Goal: Task Accomplishment & Management: Complete application form

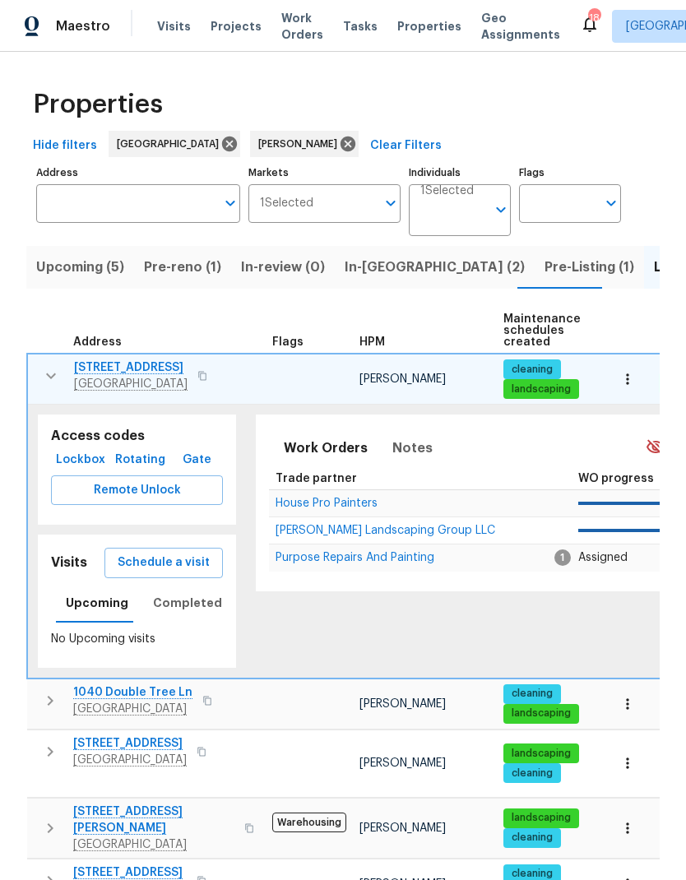
click at [52, 379] on icon "button" at bounding box center [51, 377] width 10 height 6
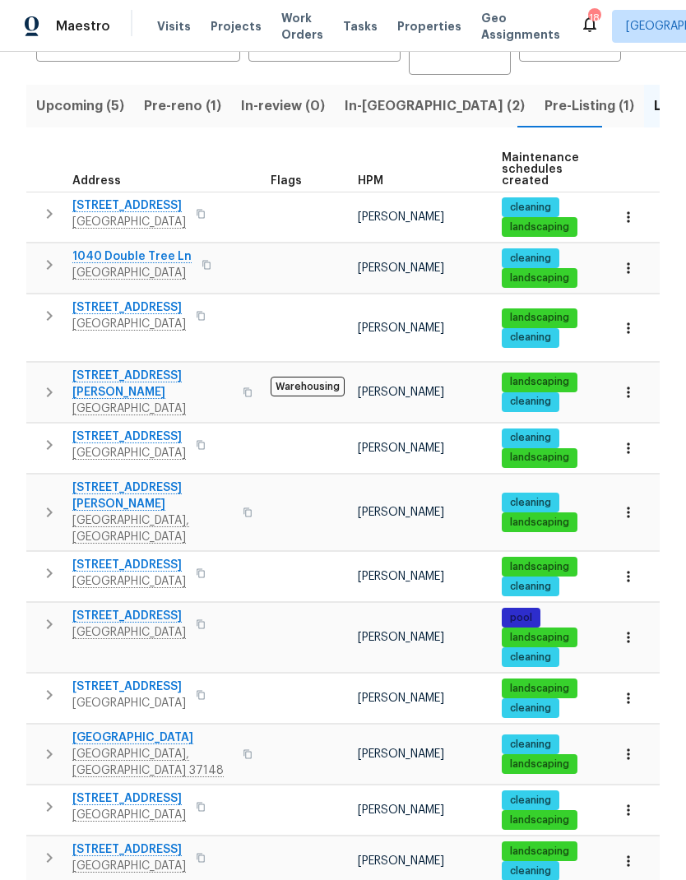
scroll to position [160, 0]
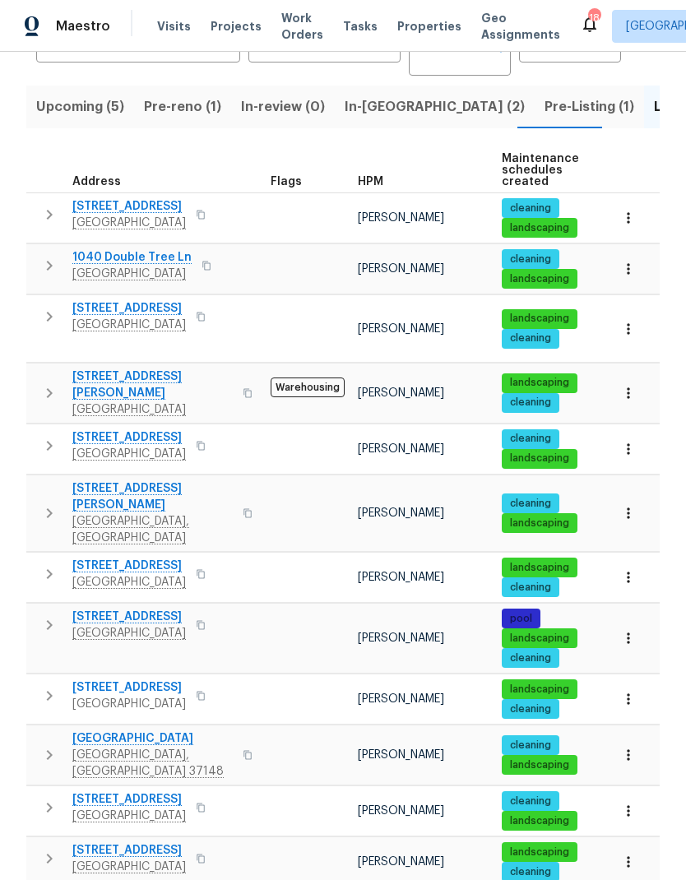
click at [50, 436] on icon "button" at bounding box center [49, 446] width 20 height 20
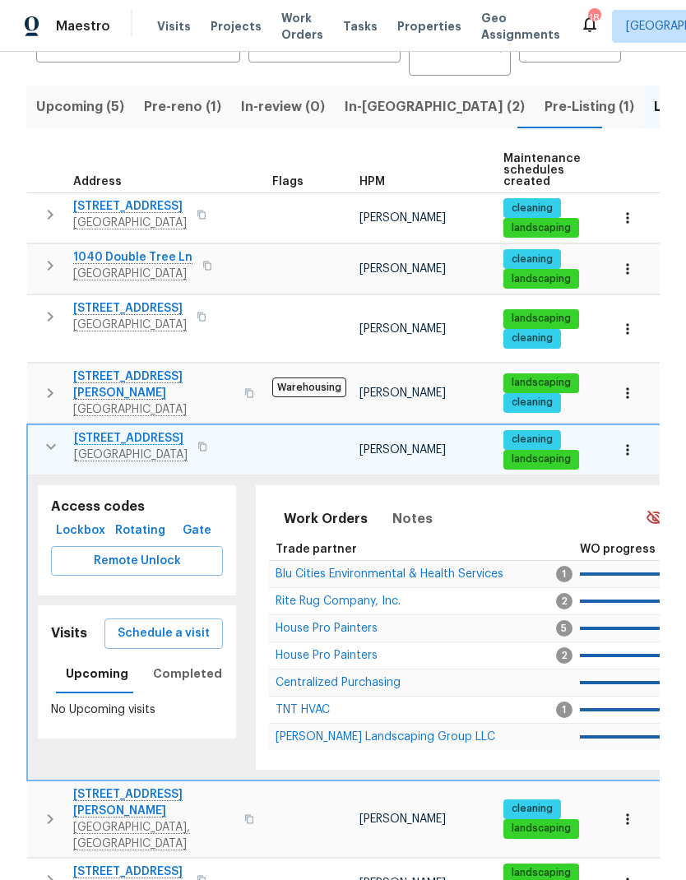
click at [287, 650] on span "House Pro Painters" at bounding box center [327, 656] width 102 height 12
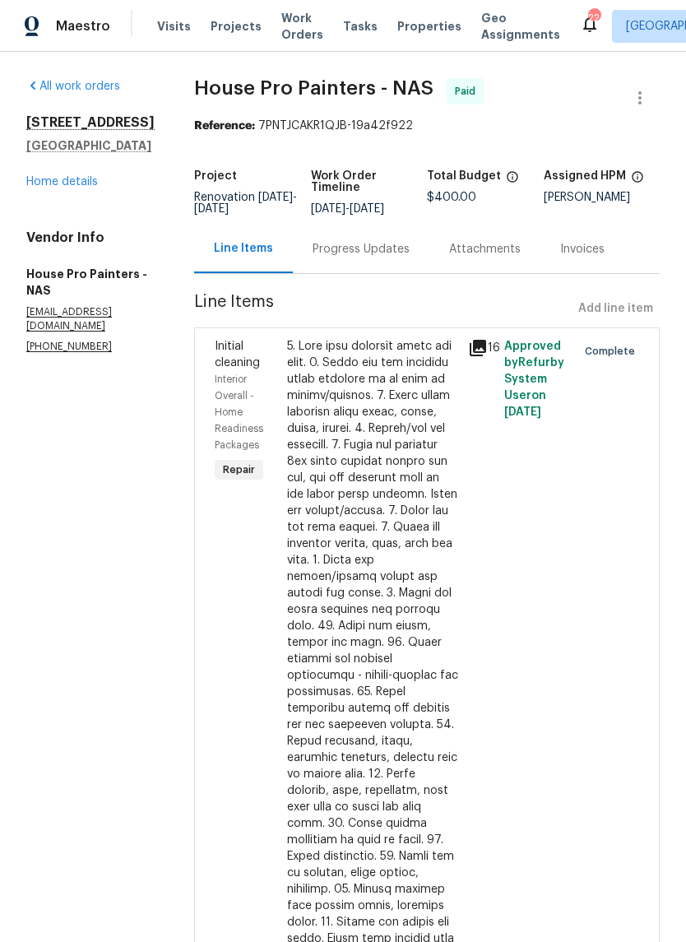
click at [58, 187] on link "Home details" at bounding box center [62, 182] width 72 height 12
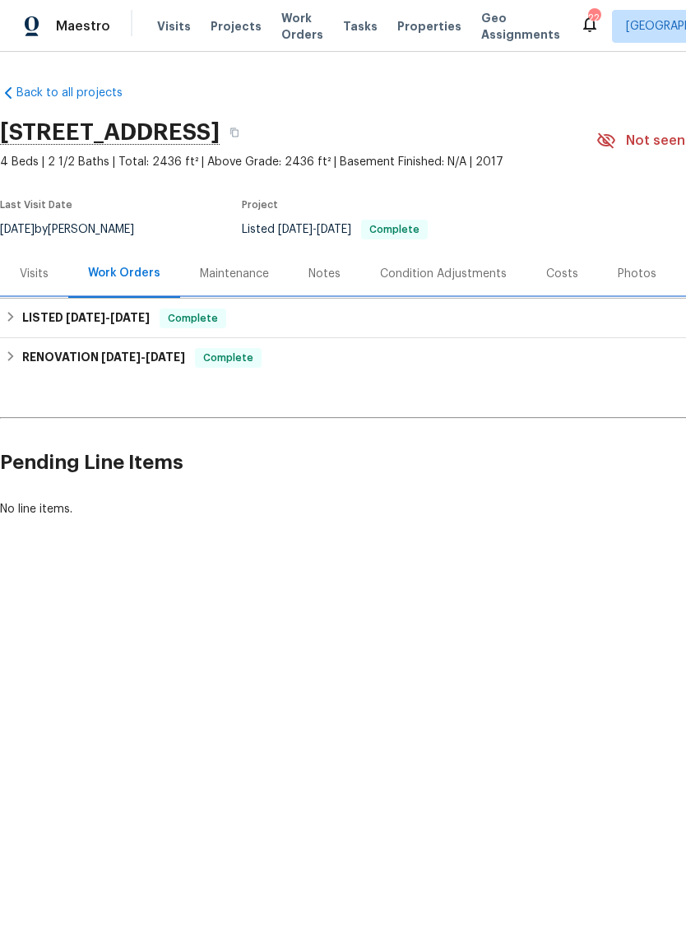
click at [247, 325] on div "LISTED 9/23/25 - 9/29/25 Complete" at bounding box center [465, 319] width 920 height 20
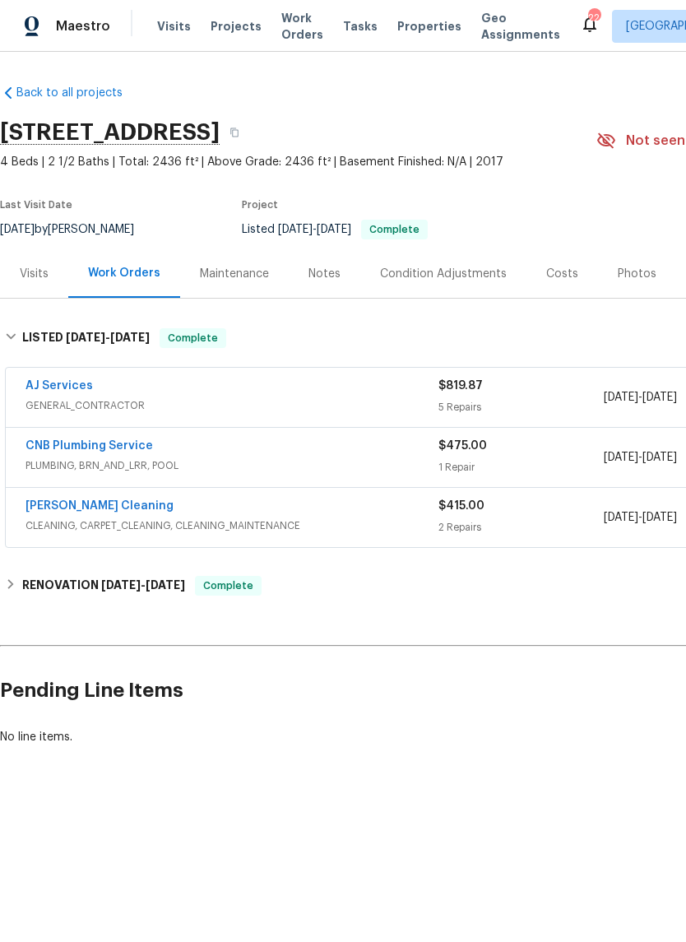
click at [239, 416] on div "AJ Services GENERAL_CONTRACTOR" at bounding box center [232, 397] width 413 height 39
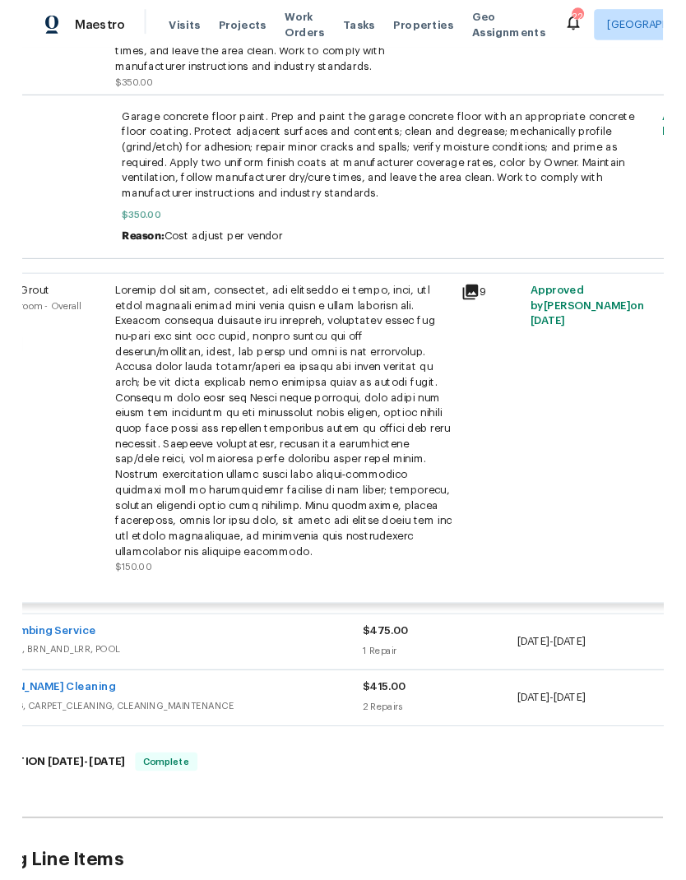
scroll to position [938, 75]
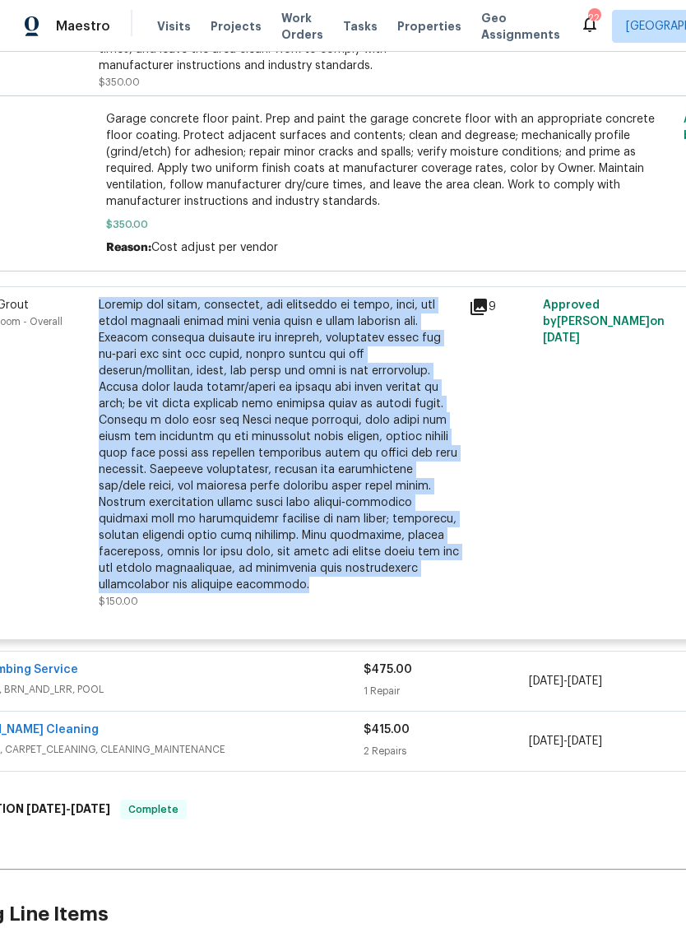
copy div "Provide all labor, materials, and equipment to clean, prep, and stain existing …"
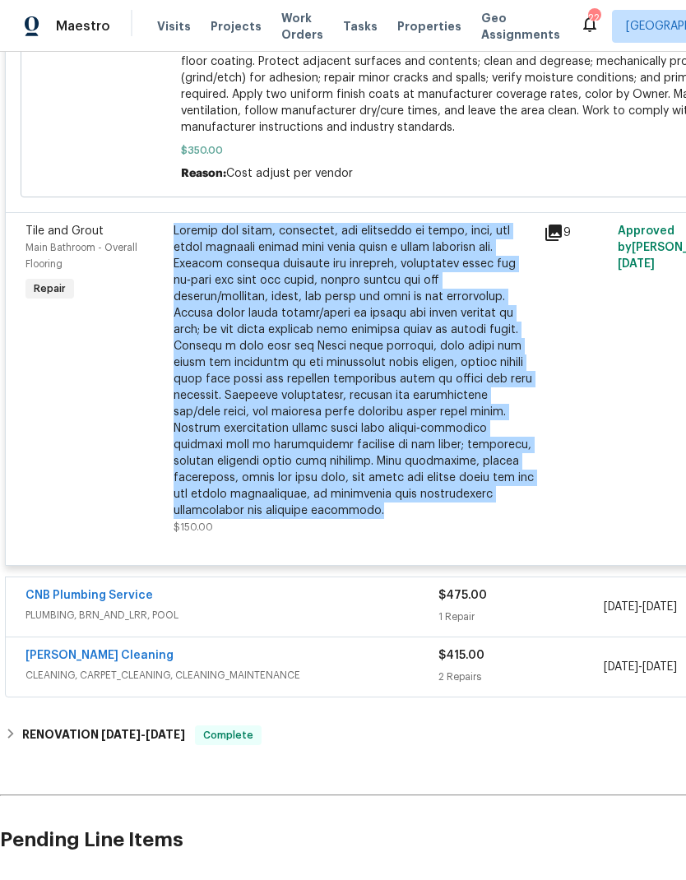
scroll to position [1030, 0]
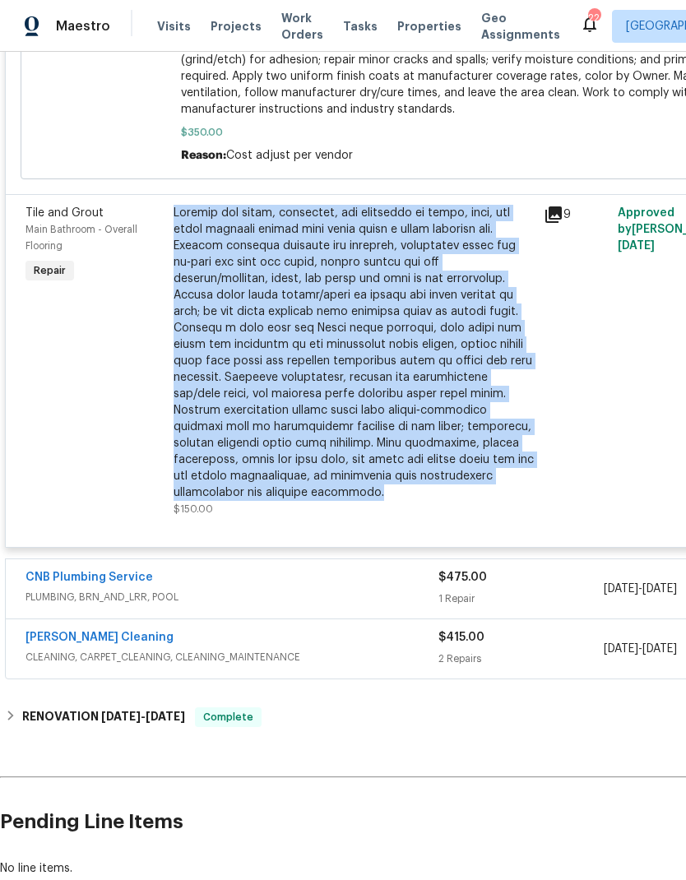
click at [70, 129] on div at bounding box center [103, 91] width 145 height 155
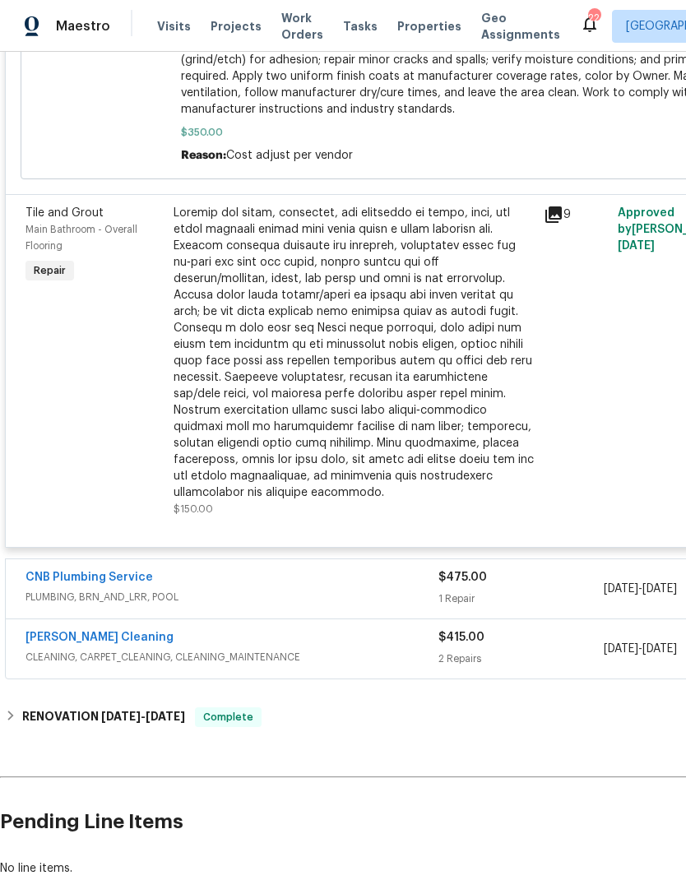
click at [270, 313] on div at bounding box center [354, 353] width 360 height 296
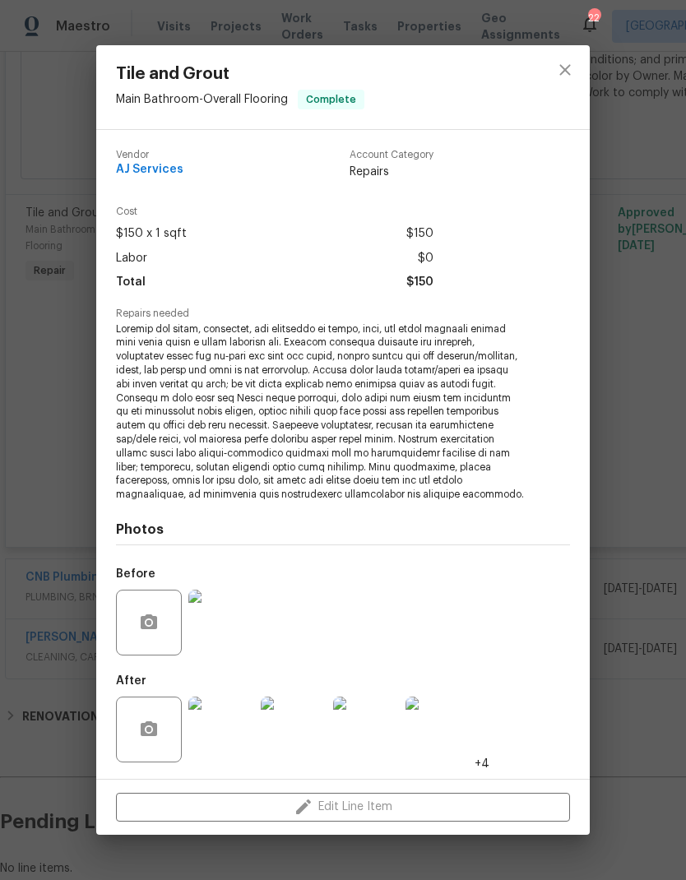
click at [232, 727] on img at bounding box center [221, 730] width 66 height 66
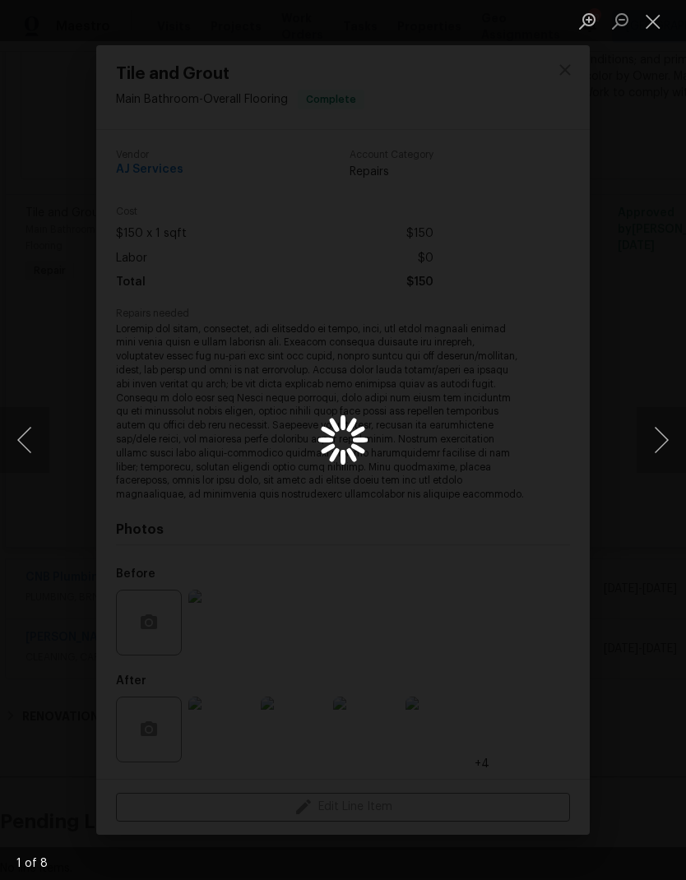
click at [648, 19] on button "Close lightbox" at bounding box center [653, 21] width 33 height 29
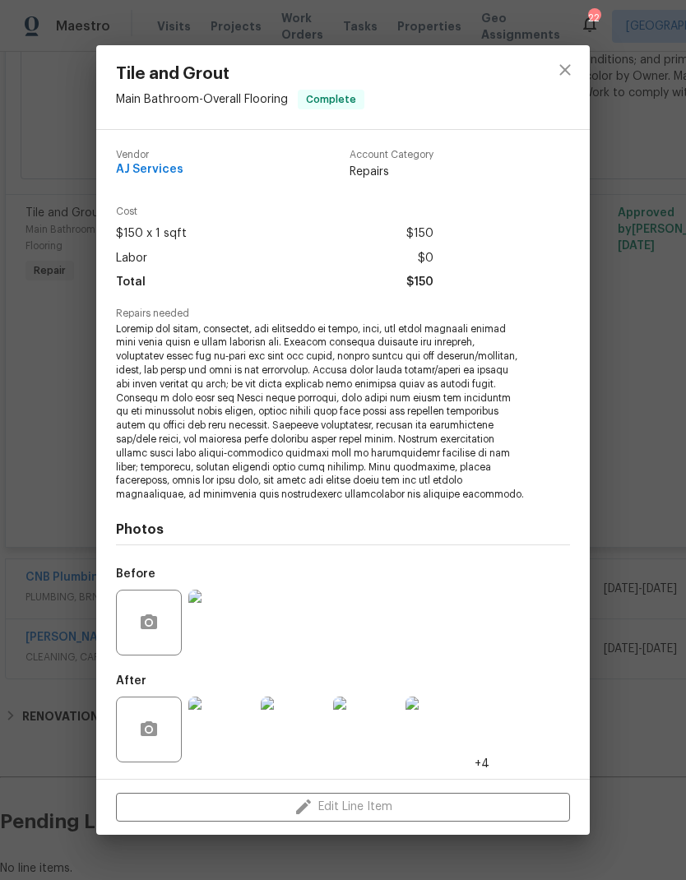
click at [216, 611] on img at bounding box center [221, 623] width 66 height 66
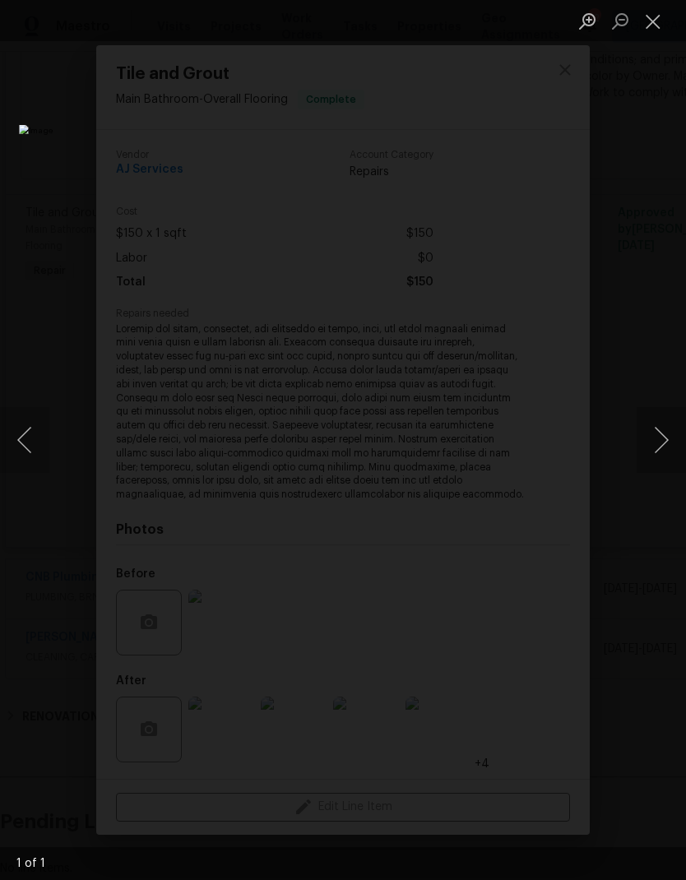
click at [664, 448] on button "Next image" at bounding box center [661, 440] width 49 height 66
click at [654, 448] on button "Next image" at bounding box center [661, 440] width 49 height 66
click at [653, 32] on button "Close lightbox" at bounding box center [653, 21] width 33 height 29
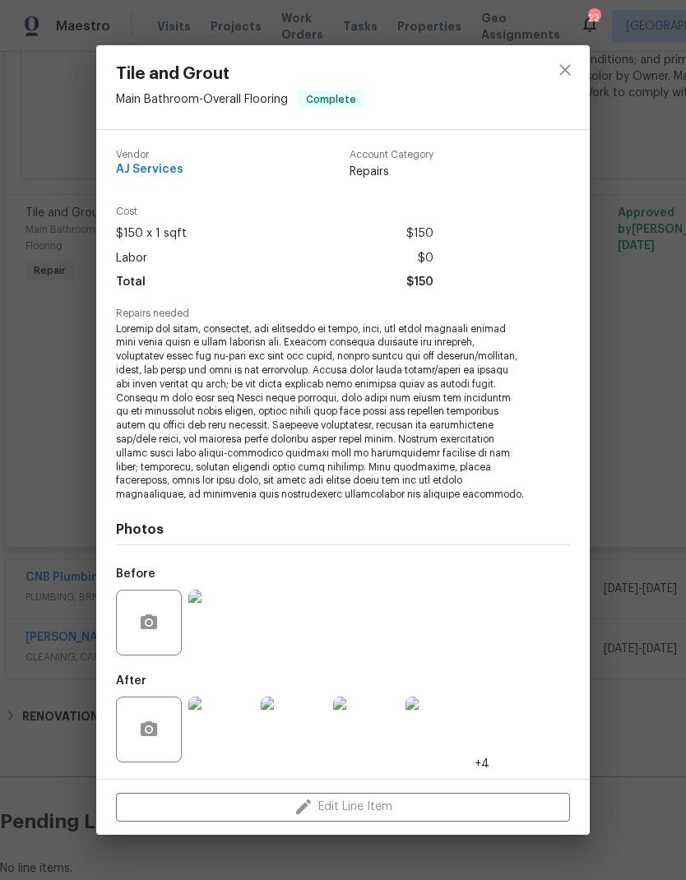
click at [206, 740] on img at bounding box center [221, 730] width 66 height 66
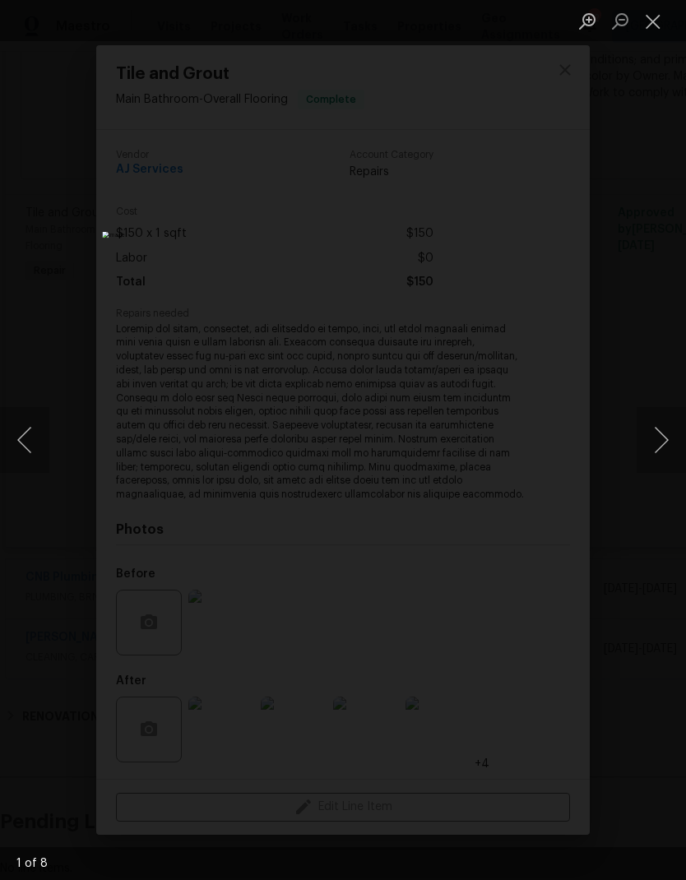
click at [655, 438] on button "Next image" at bounding box center [661, 440] width 49 height 66
click at [648, 425] on button "Next image" at bounding box center [661, 440] width 49 height 66
click at [657, 425] on button "Next image" at bounding box center [661, 440] width 49 height 66
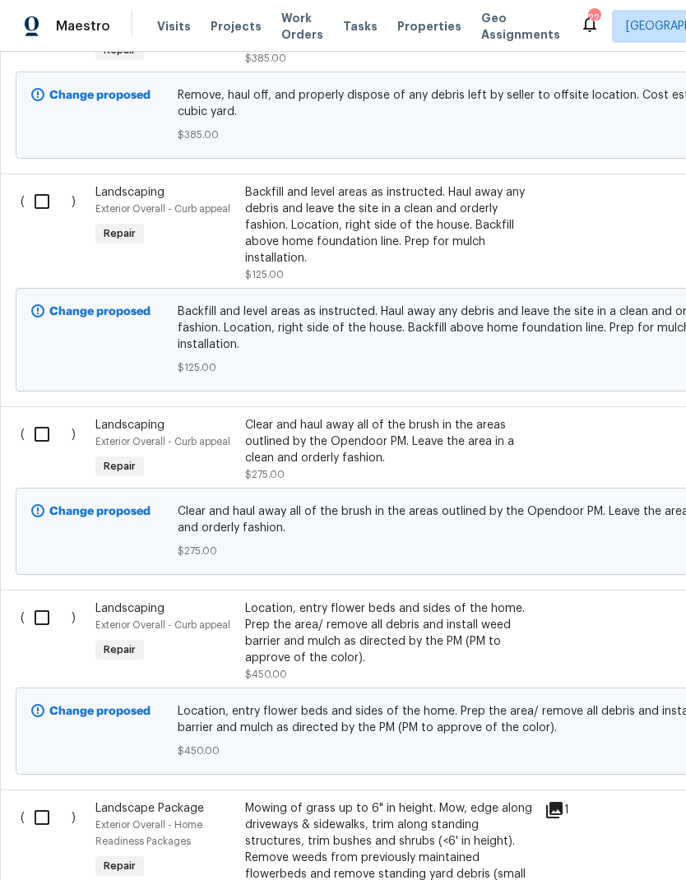
scroll to position [559, 0]
click at [42, 211] on input "checkbox" at bounding box center [48, 201] width 47 height 35
checkbox input "true"
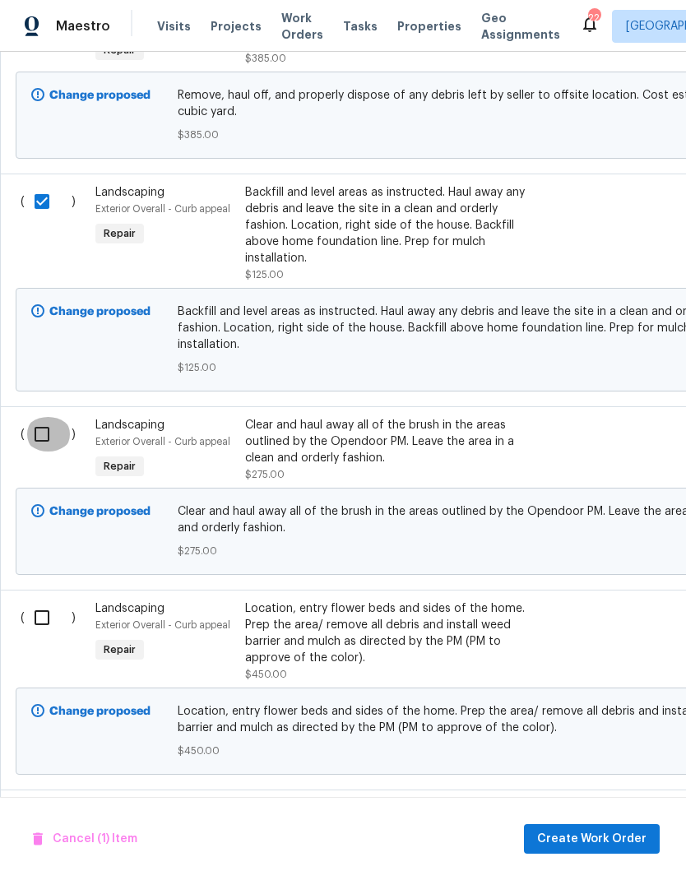
click at [37, 421] on input "checkbox" at bounding box center [48, 434] width 47 height 35
checkbox input "true"
click at [37, 603] on input "checkbox" at bounding box center [48, 618] width 47 height 35
checkbox input "true"
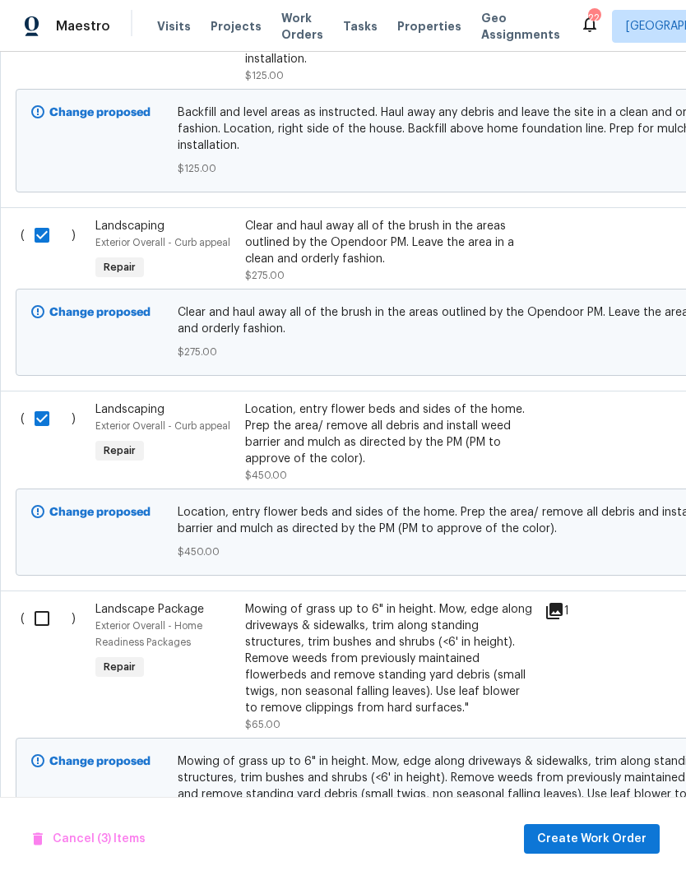
scroll to position [759, 0]
click at [37, 601] on input "checkbox" at bounding box center [48, 618] width 47 height 35
checkbox input "true"
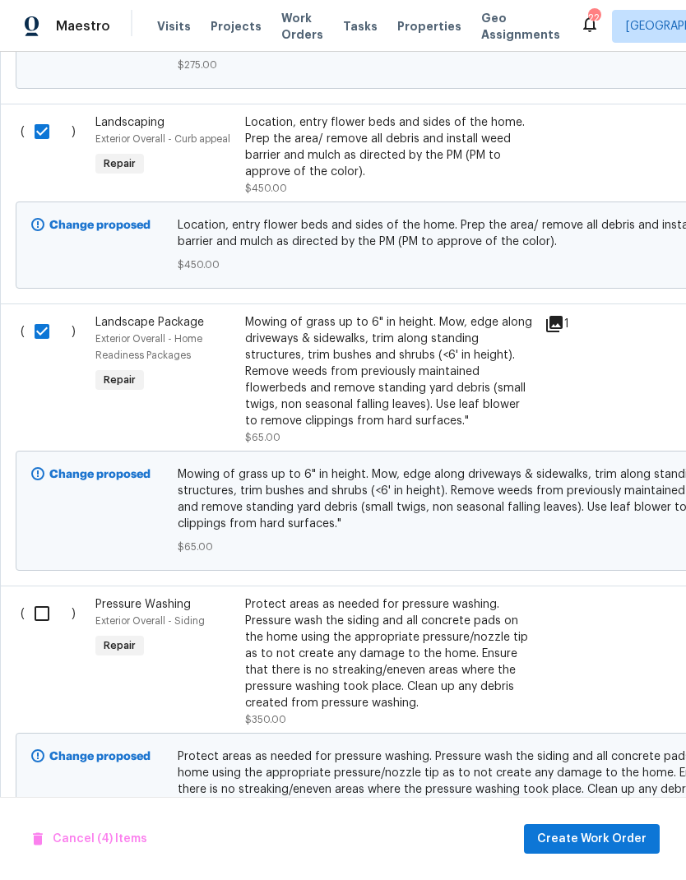
scroll to position [1066, 0]
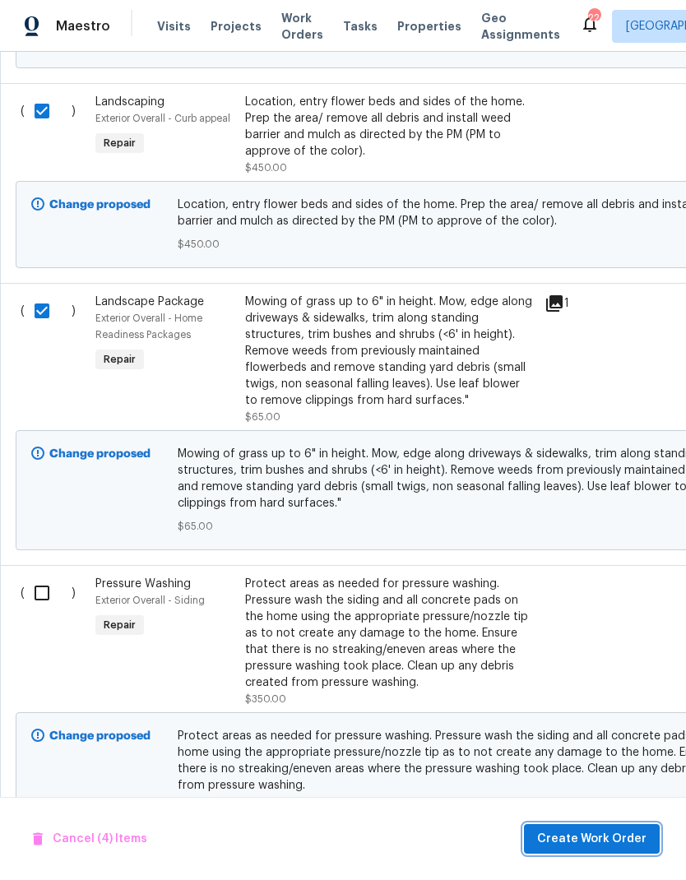
click at [564, 833] on span "Create Work Order" at bounding box center [591, 839] width 109 height 21
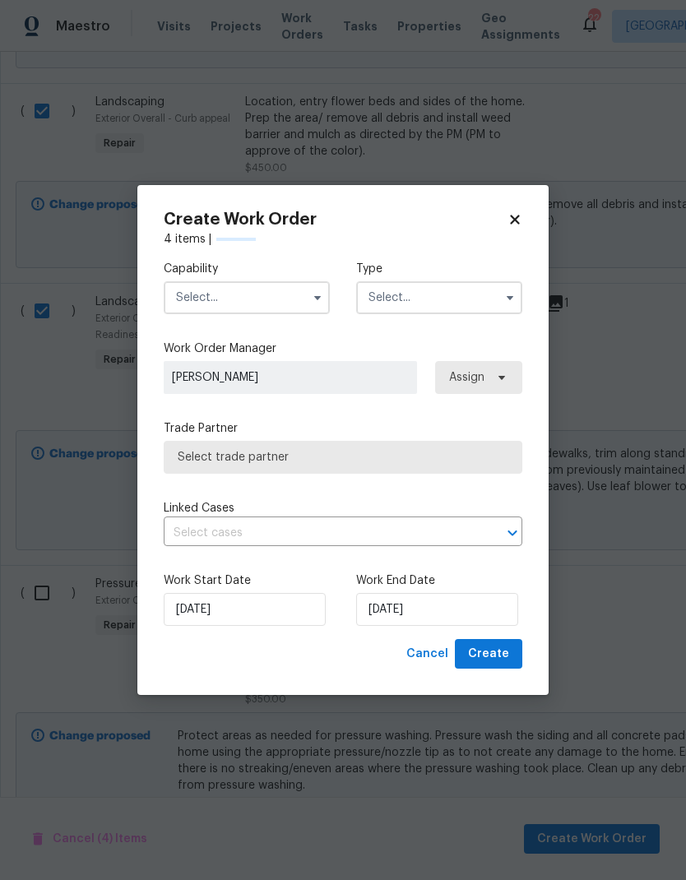
click at [211, 289] on input "text" at bounding box center [247, 297] width 166 height 33
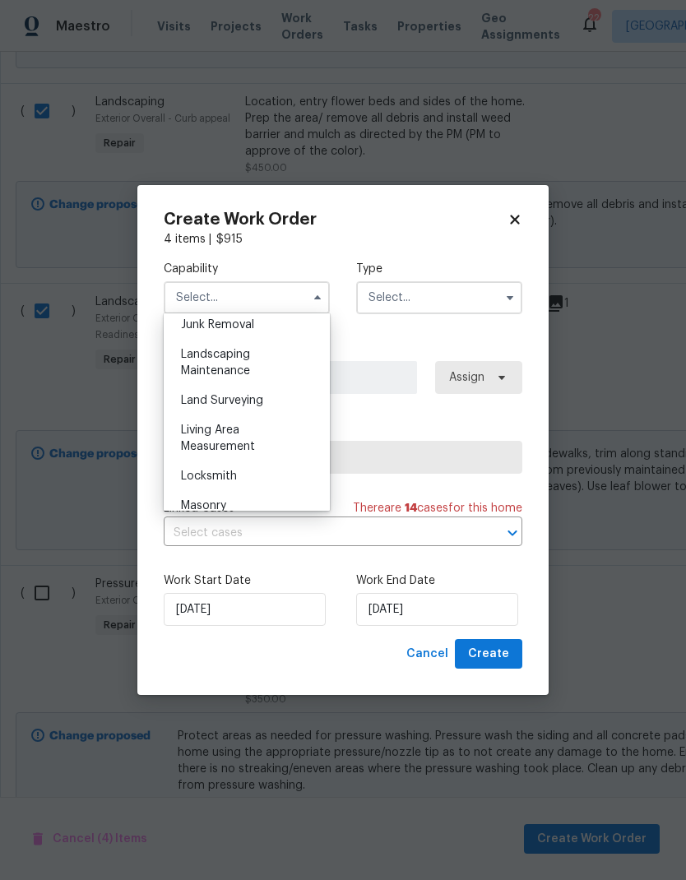
scroll to position [1062, 0]
click at [203, 367] on span "Landscaping Maintenance" at bounding box center [215, 361] width 69 height 28
type input "Landscaping Maintenance"
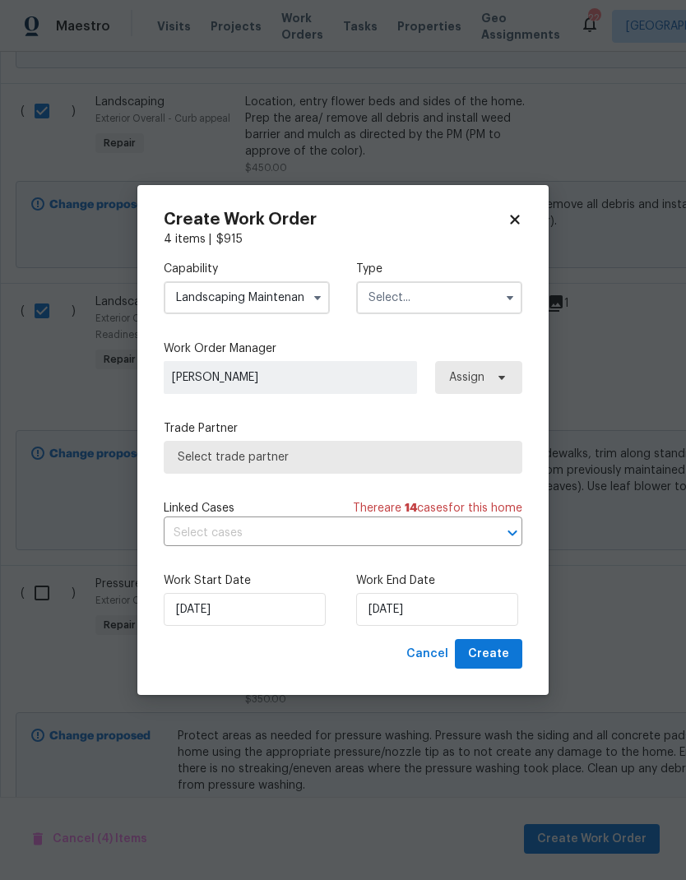
click at [403, 287] on input "text" at bounding box center [439, 297] width 166 height 33
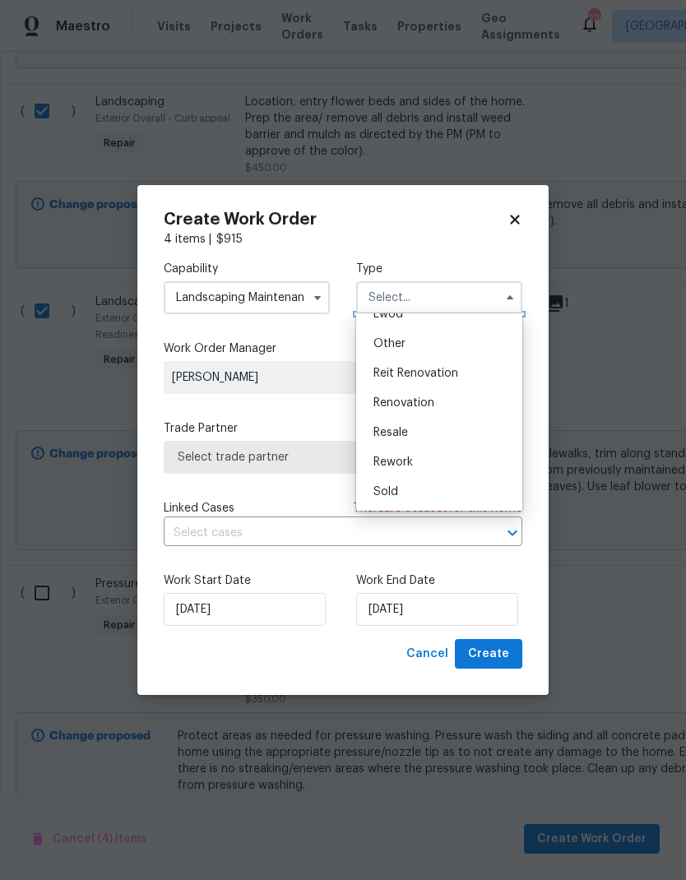
scroll to position [196, 0]
click at [390, 397] on span "Renovation" at bounding box center [404, 403] width 61 height 12
type input "Renovation"
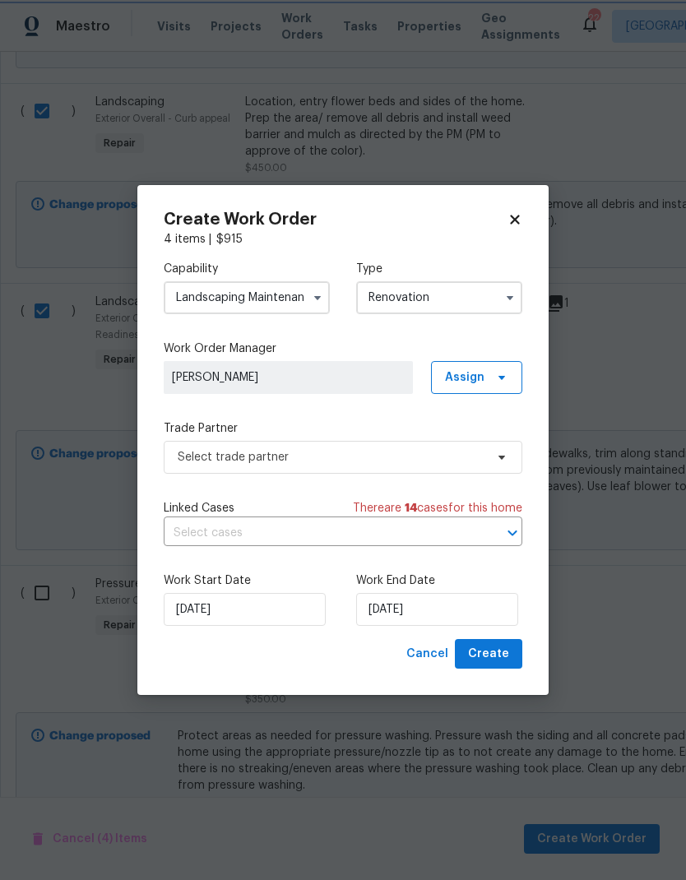
scroll to position [0, 0]
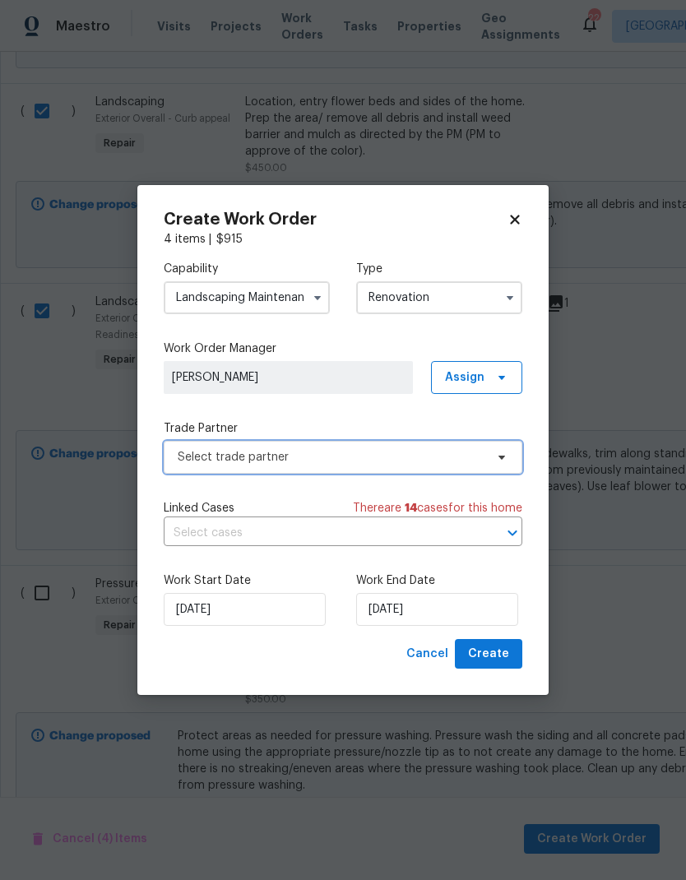
click at [207, 462] on span "Select trade partner" at bounding box center [331, 457] width 307 height 16
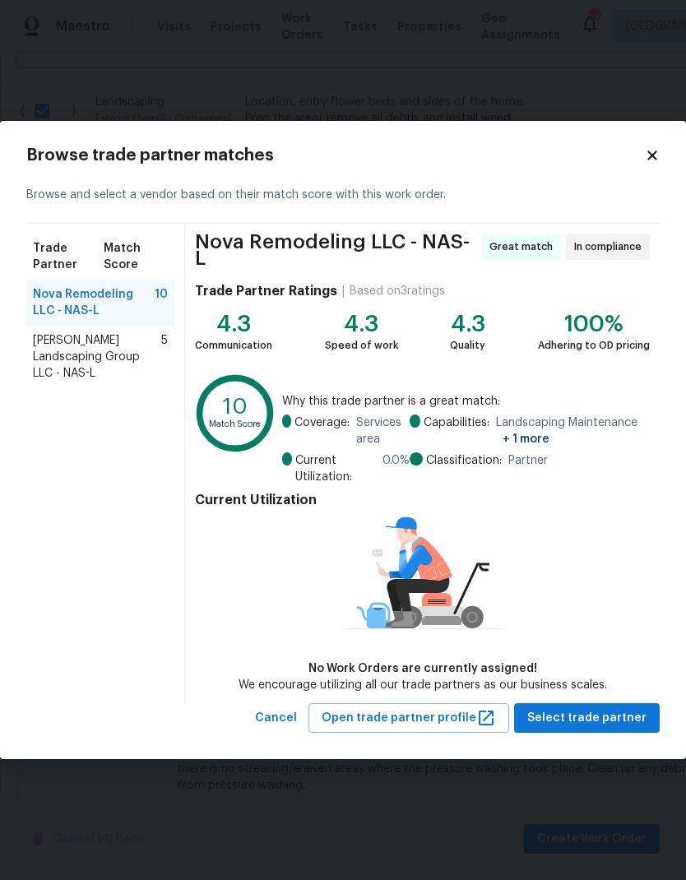
click at [66, 346] on span "Sandoval Landscaping Group LLC - NAS-L" at bounding box center [97, 356] width 128 height 49
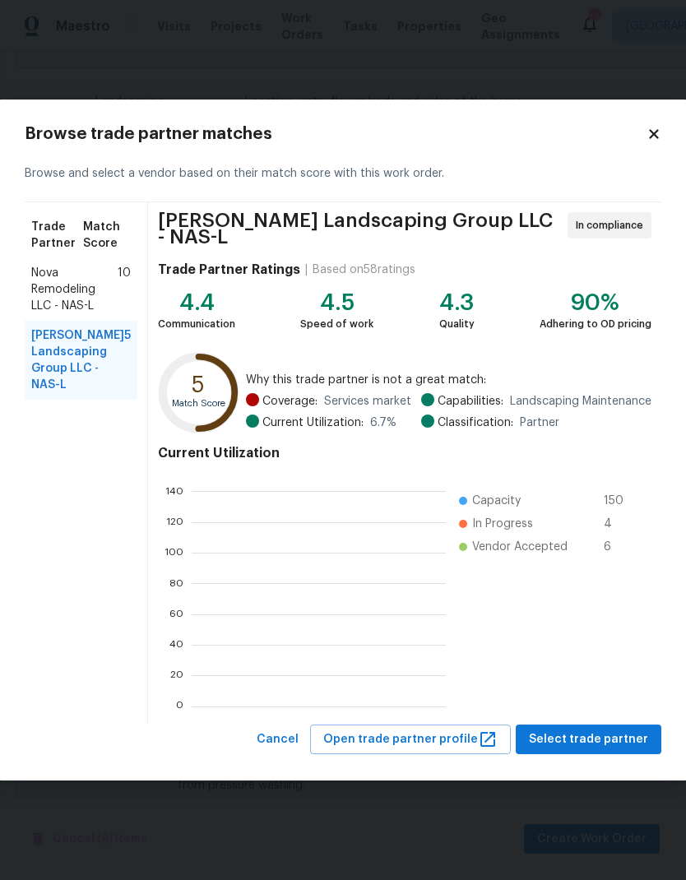
scroll to position [230, 254]
click at [591, 743] on span "Select trade partner" at bounding box center [588, 740] width 119 height 21
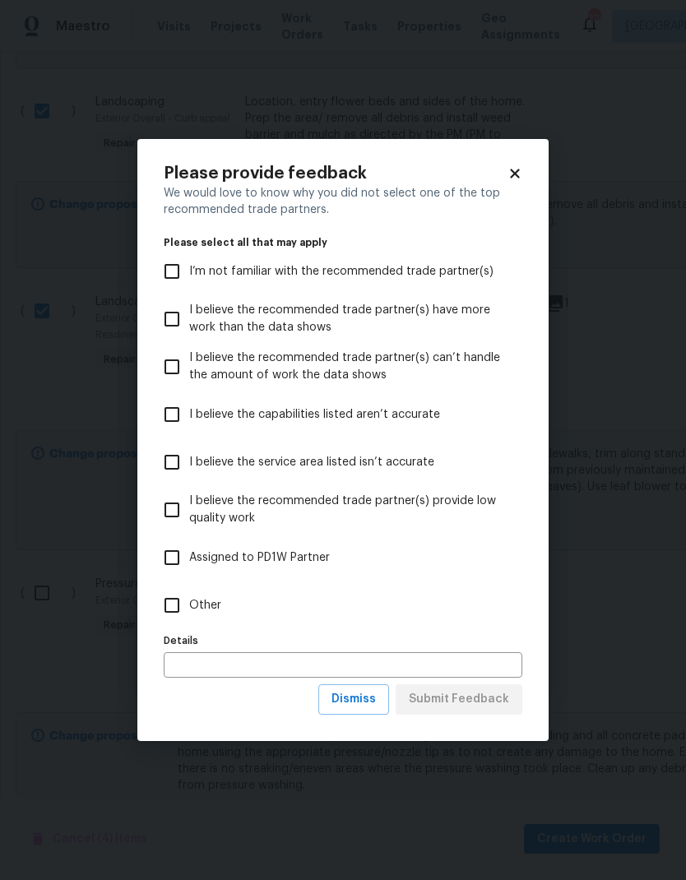
click at [179, 610] on input "Other" at bounding box center [172, 605] width 35 height 35
checkbox input "true"
click at [468, 708] on span "Submit Feedback" at bounding box center [459, 700] width 100 height 21
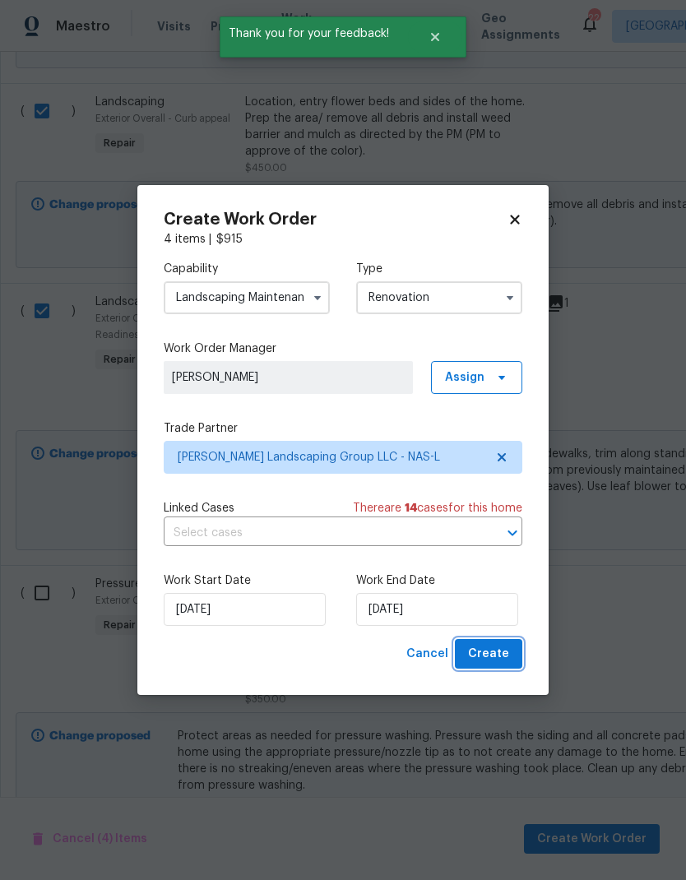
click at [485, 648] on span "Create" at bounding box center [488, 654] width 41 height 21
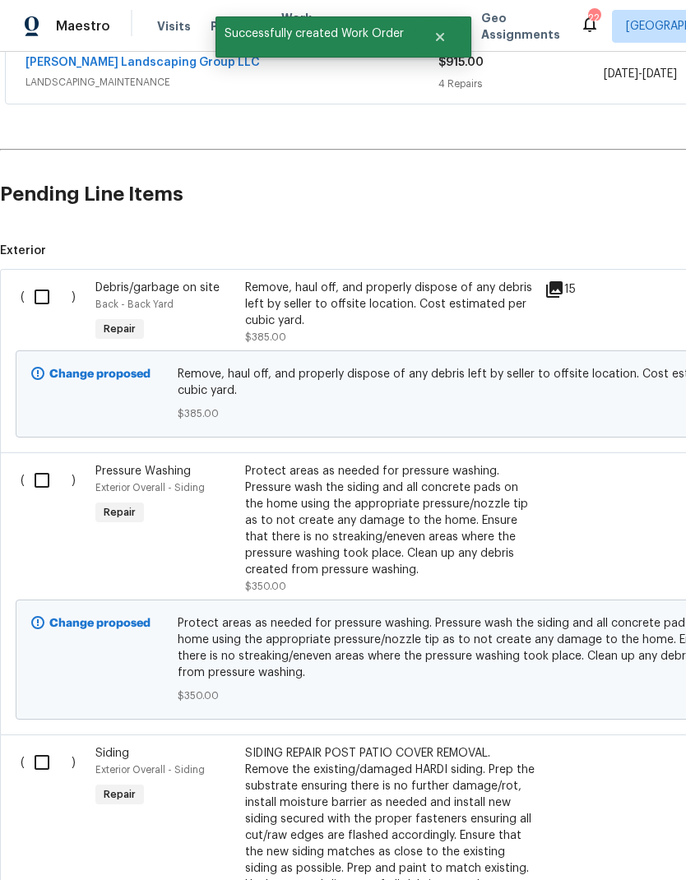
scroll to position [323, -2]
click at [50, 295] on input "checkbox" at bounding box center [48, 296] width 47 height 35
checkbox input "true"
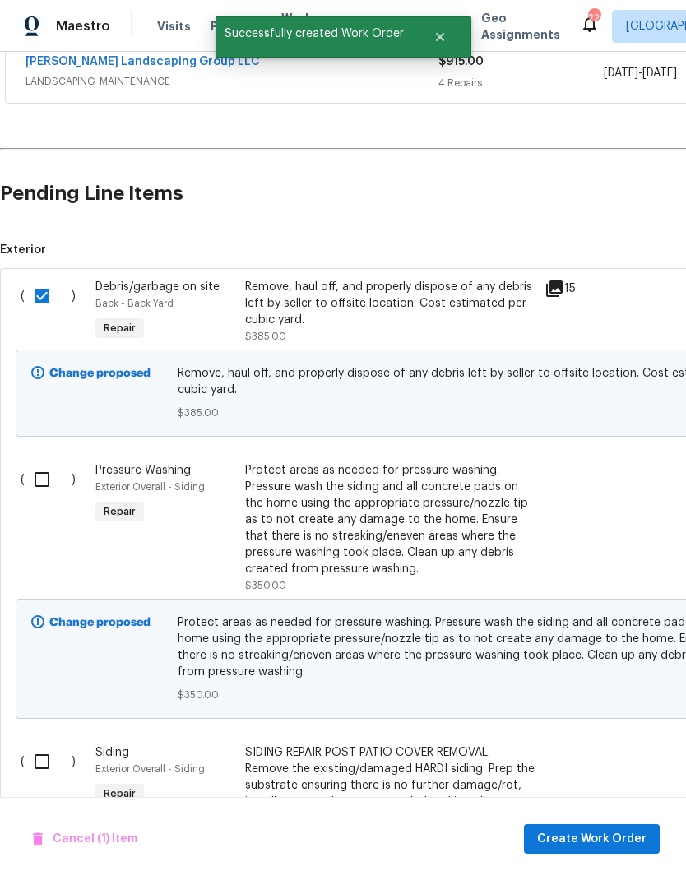
click at [39, 474] on input "checkbox" at bounding box center [48, 479] width 47 height 35
checkbox input "true"
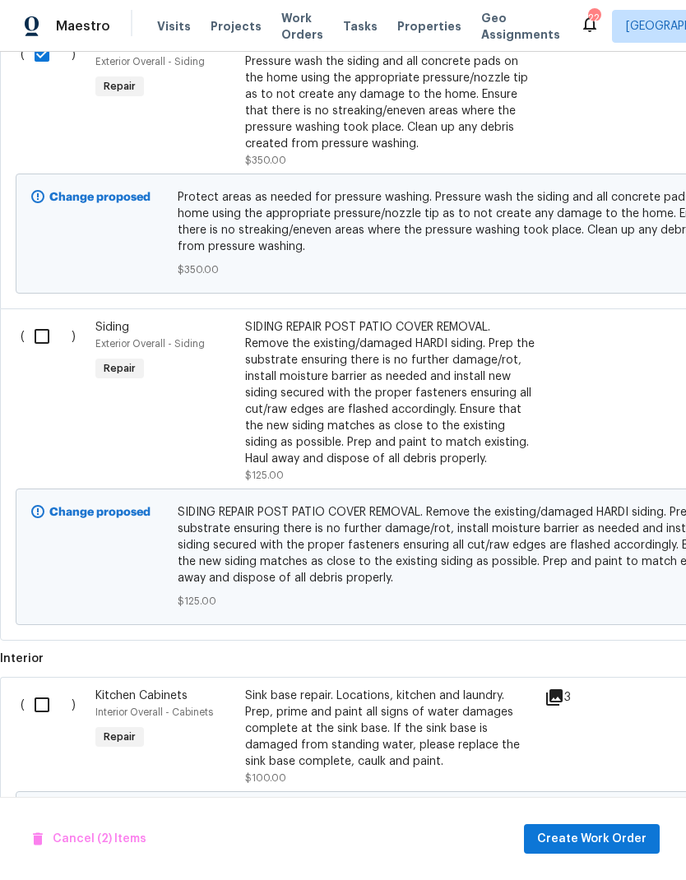
scroll to position [750, 0]
click at [31, 333] on input "checkbox" at bounding box center [48, 336] width 47 height 35
checkbox input "true"
click at [46, 710] on input "checkbox" at bounding box center [48, 705] width 47 height 35
checkbox input "true"
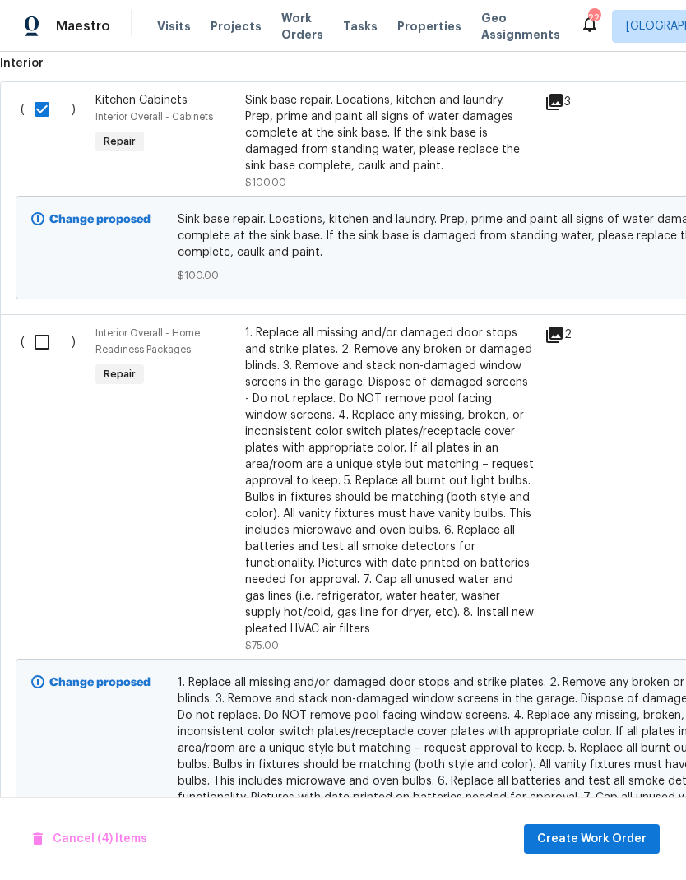
scroll to position [1345, 0]
click at [33, 338] on input "checkbox" at bounding box center [48, 342] width 47 height 35
checkbox input "true"
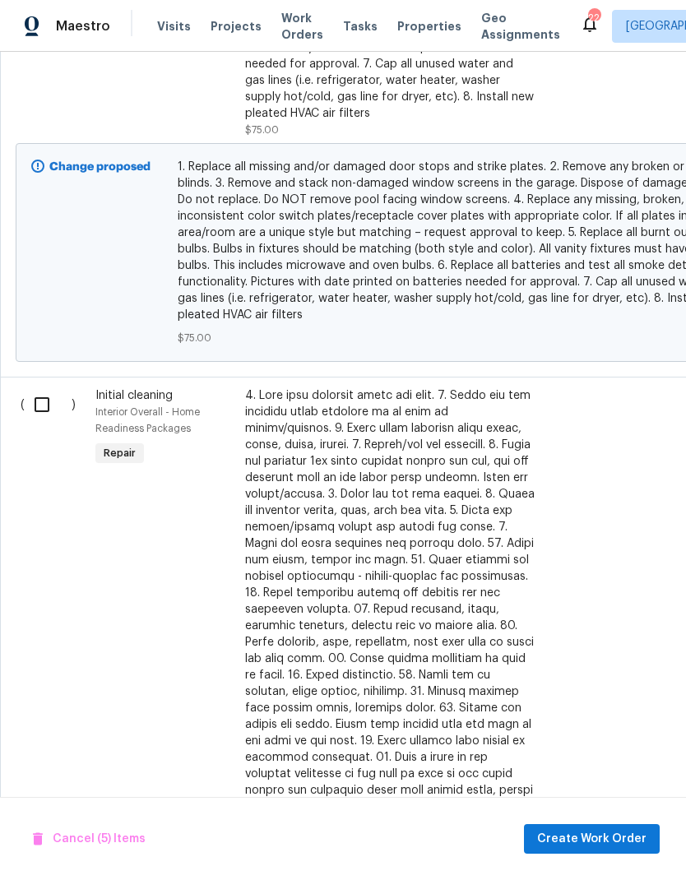
scroll to position [1935, 0]
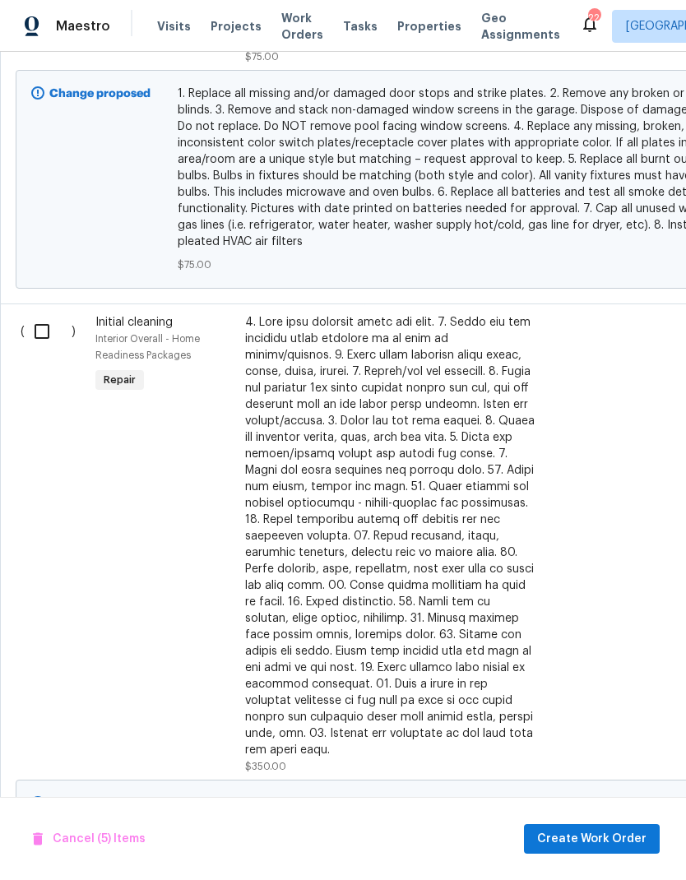
click at [35, 327] on input "checkbox" at bounding box center [48, 331] width 47 height 35
checkbox input "true"
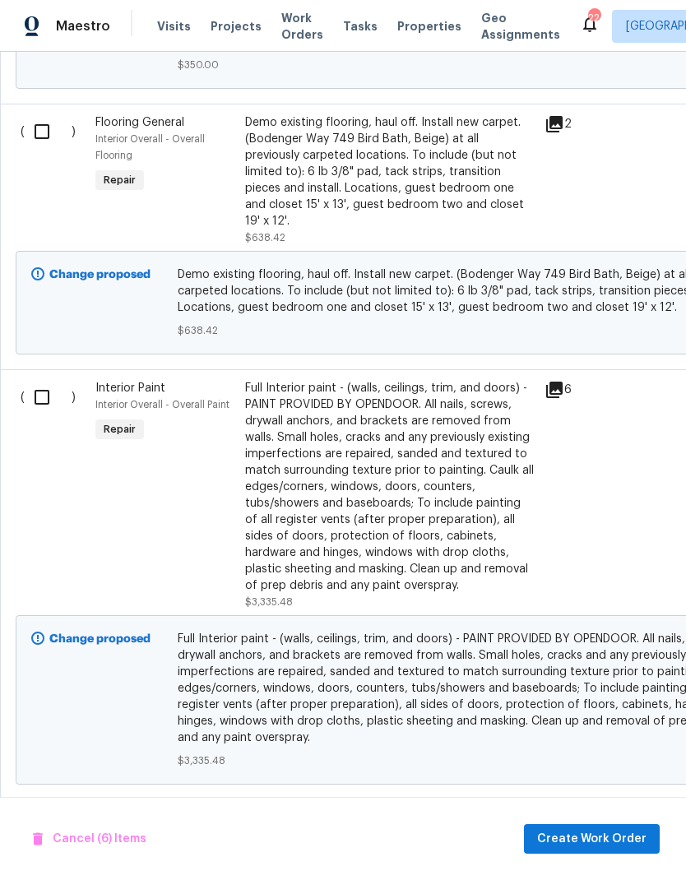
scroll to position [0, 0]
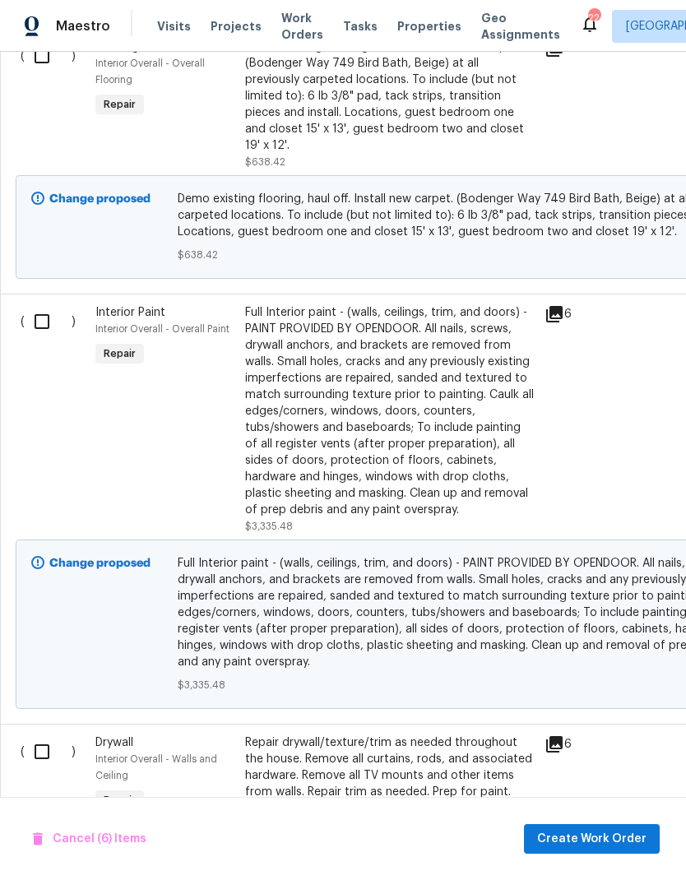
click at [38, 304] on input "checkbox" at bounding box center [48, 321] width 47 height 35
checkbox input "true"
click at [40, 735] on input "checkbox" at bounding box center [48, 752] width 47 height 35
checkbox input "true"
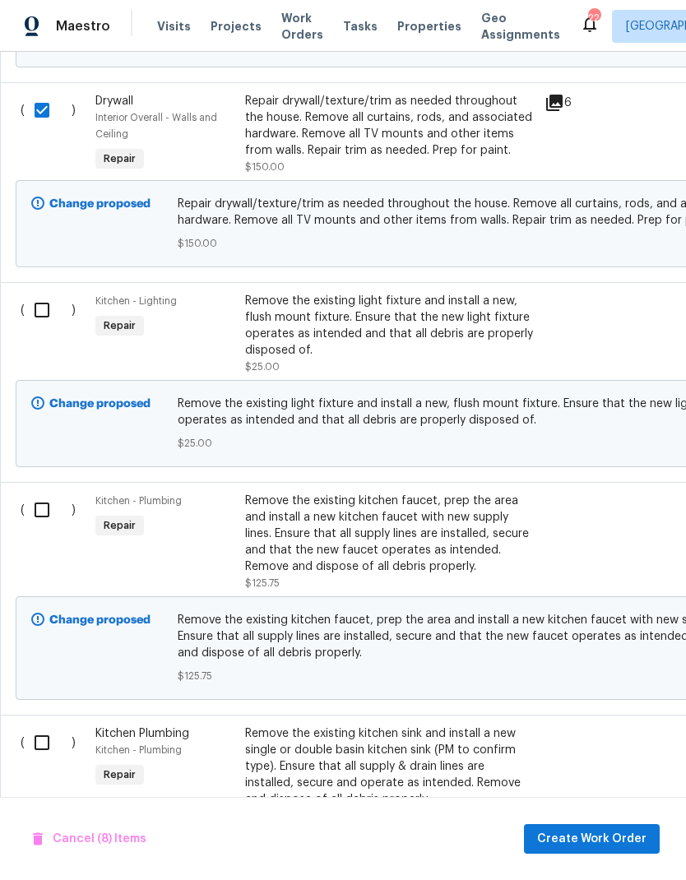
click at [46, 293] on input "checkbox" at bounding box center [48, 310] width 47 height 35
checkbox input "true"
click at [37, 488] on div "( )" at bounding box center [53, 542] width 75 height 109
click at [43, 493] on input "checkbox" at bounding box center [48, 510] width 47 height 35
checkbox input "true"
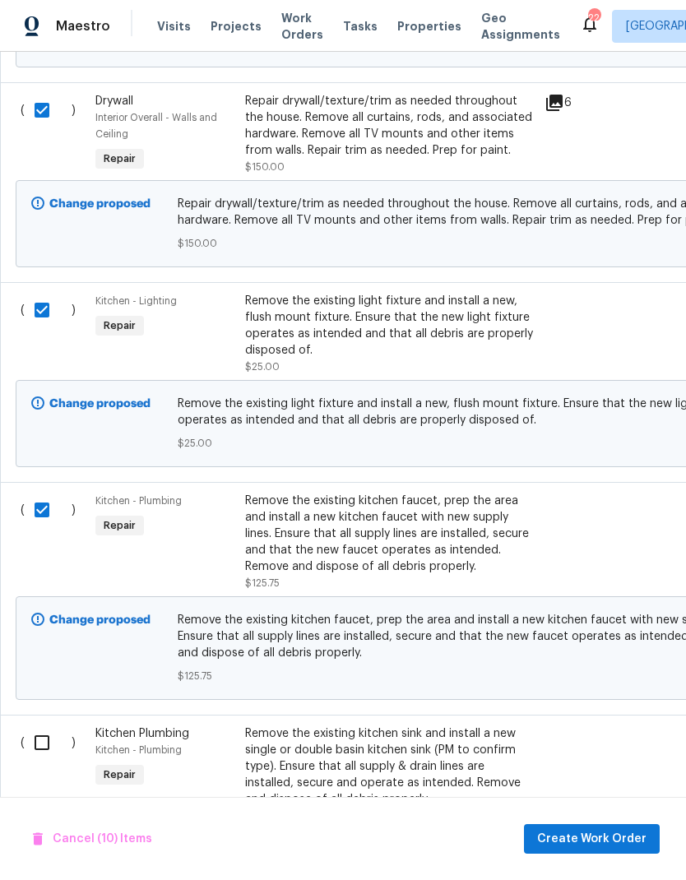
click at [40, 726] on input "checkbox" at bounding box center [48, 743] width 47 height 35
checkbox input "true"
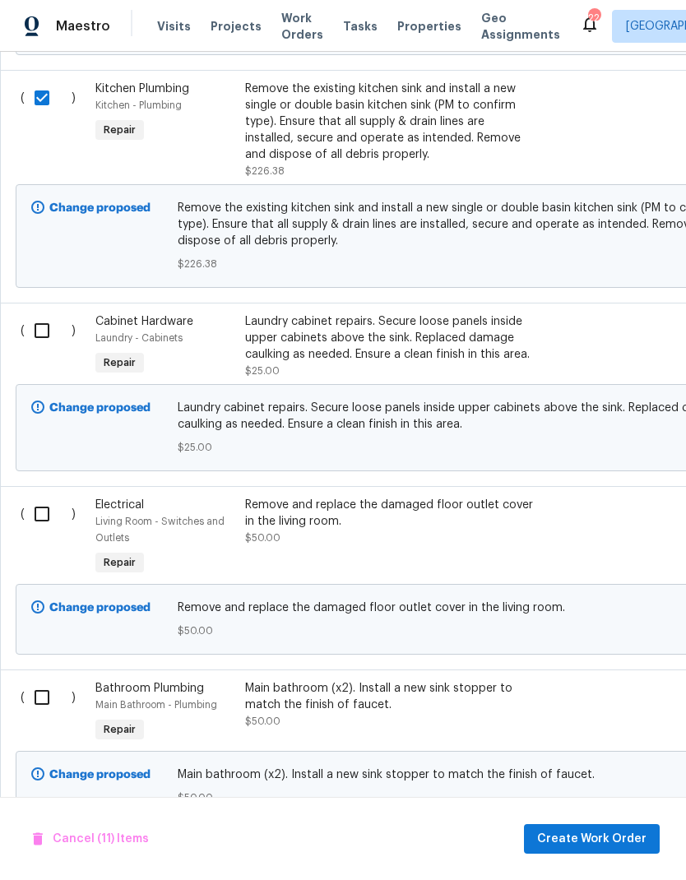
click at [49, 318] on input "checkbox" at bounding box center [48, 331] width 47 height 35
checkbox input "true"
click at [30, 497] on input "checkbox" at bounding box center [48, 514] width 47 height 35
checkbox input "true"
click at [46, 681] on input "checkbox" at bounding box center [48, 698] width 47 height 35
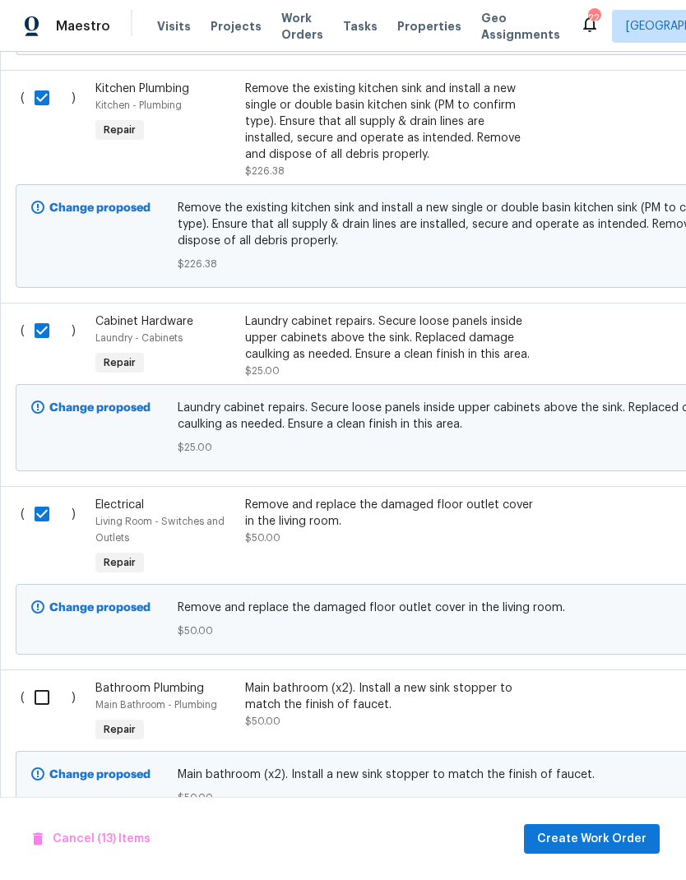
checkbox input "true"
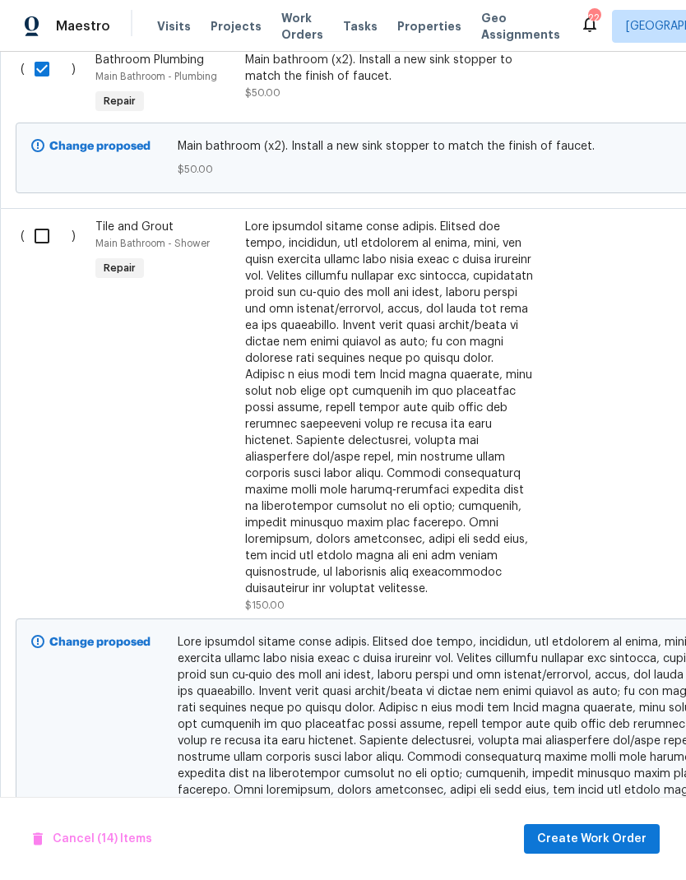
click at [53, 225] on input "checkbox" at bounding box center [48, 236] width 47 height 35
checkbox input "true"
click at [576, 843] on span "Create Work Order" at bounding box center [591, 839] width 109 height 21
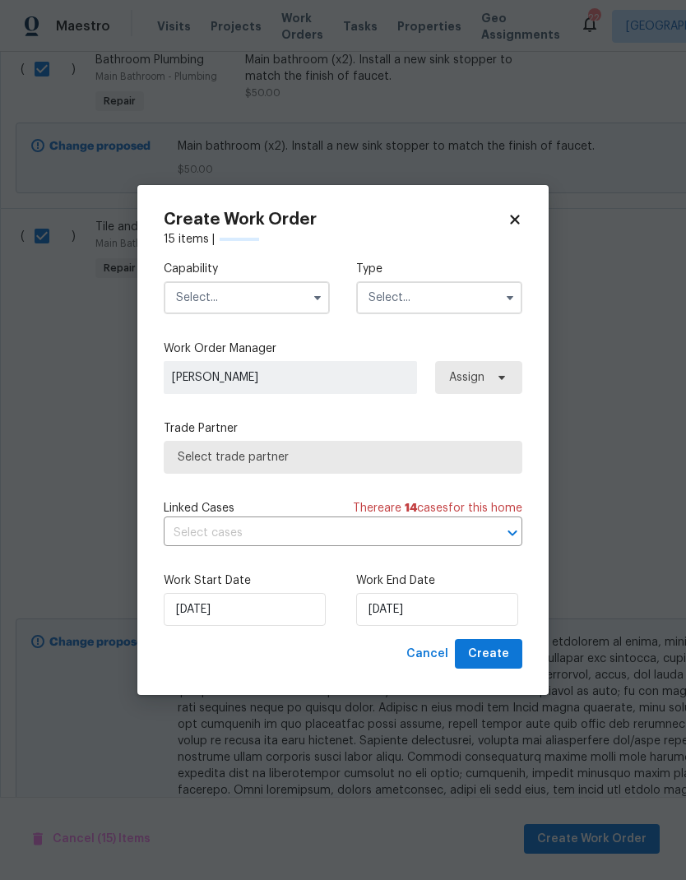
click at [226, 295] on input "text" at bounding box center [247, 297] width 166 height 33
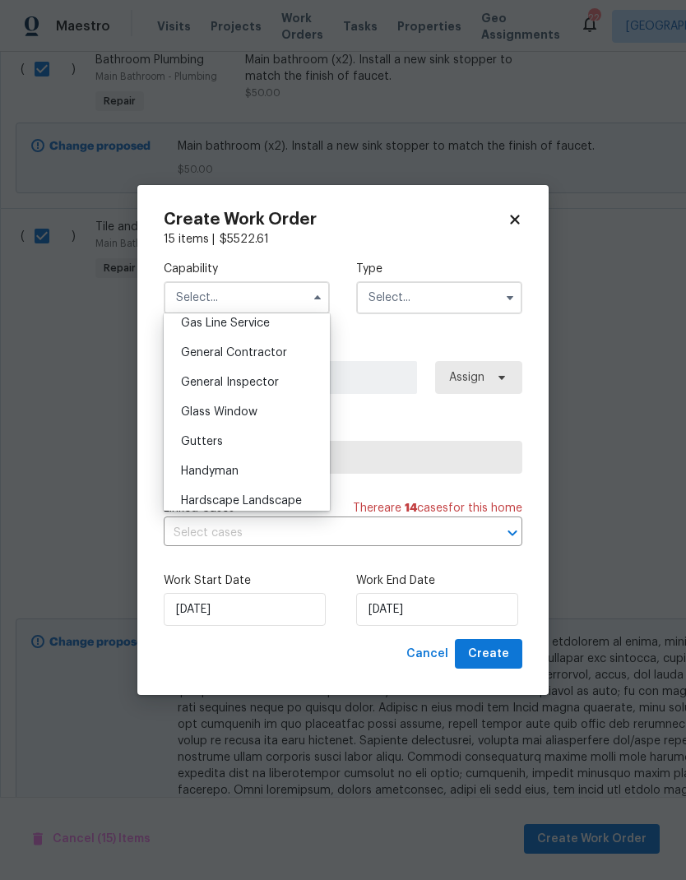
click at [206, 360] on div "General Contractor" at bounding box center [247, 353] width 158 height 30
type input "General Contractor"
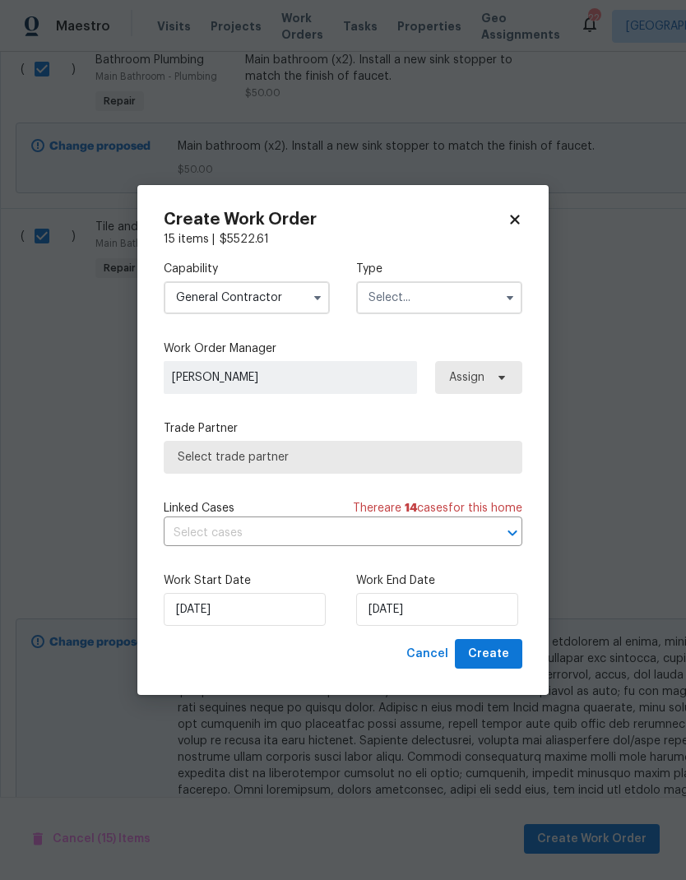
click at [406, 290] on input "text" at bounding box center [439, 297] width 166 height 33
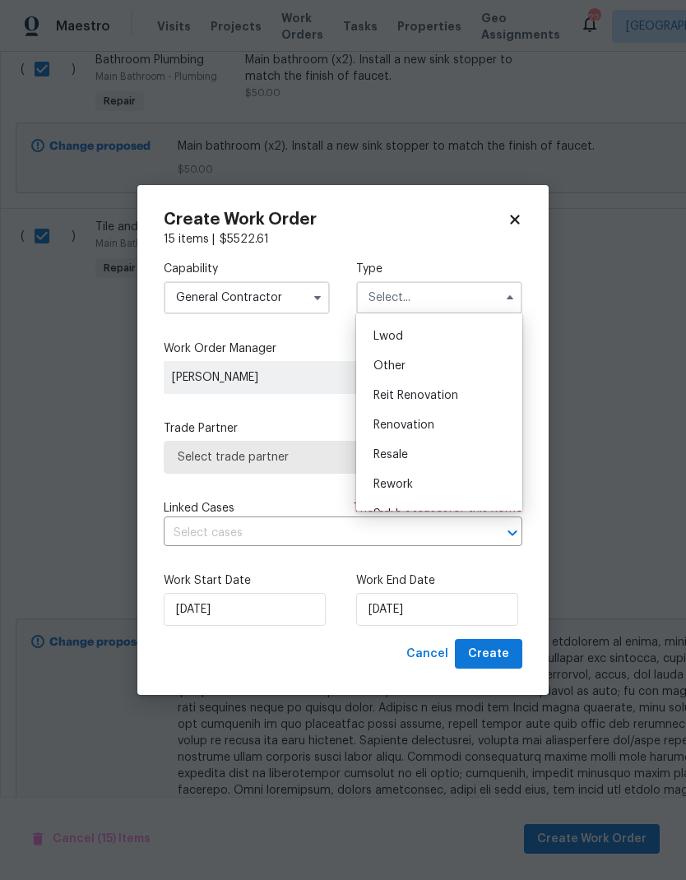
click at [381, 422] on span "Renovation" at bounding box center [404, 426] width 61 height 12
type input "Renovation"
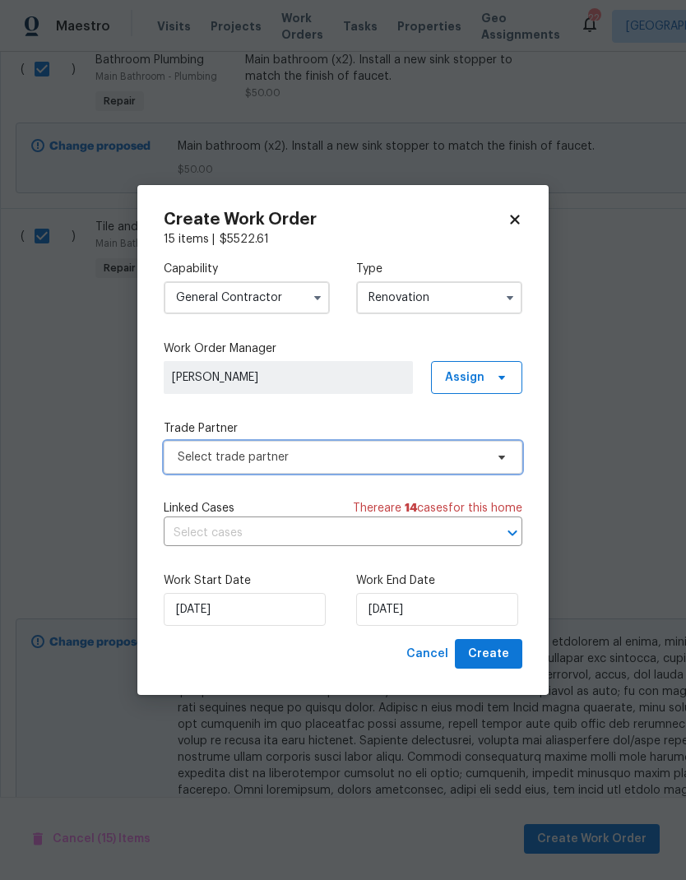
click at [225, 454] on span "Select trade partner" at bounding box center [331, 457] width 307 height 16
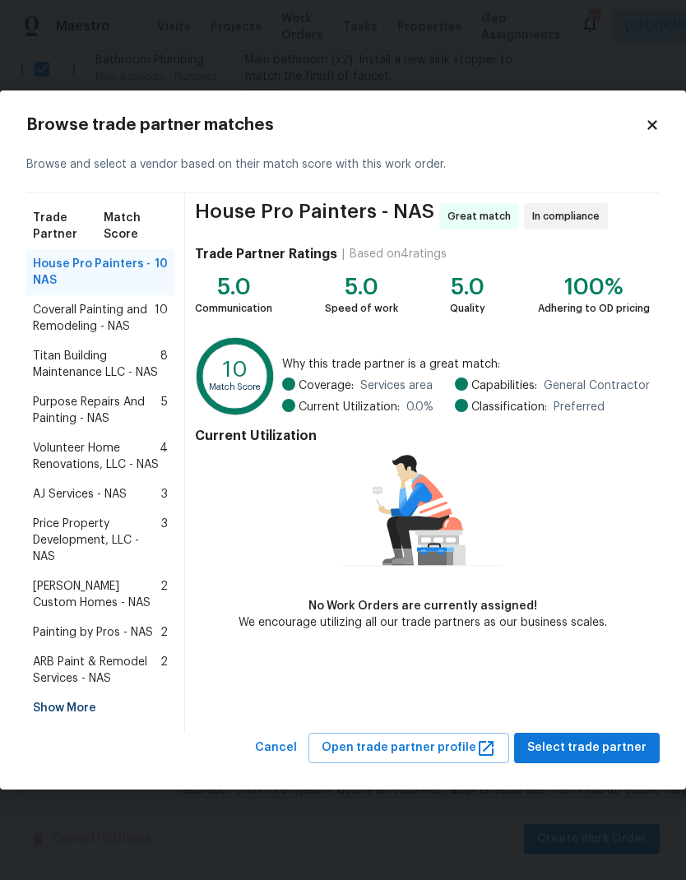
click at [75, 660] on span "ARB Paint & Remodel Services - NAS" at bounding box center [97, 670] width 128 height 33
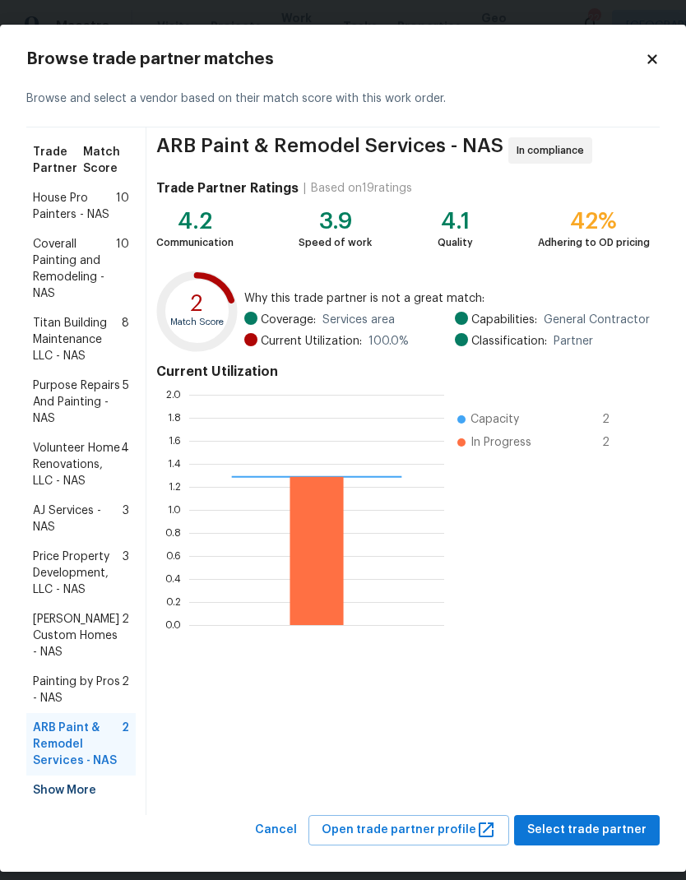
click at [616, 751] on div "ARB Paint & Remodel Services - NAS In compliance Trade Partner Ratings | Based …" at bounding box center [402, 472] width 513 height 688
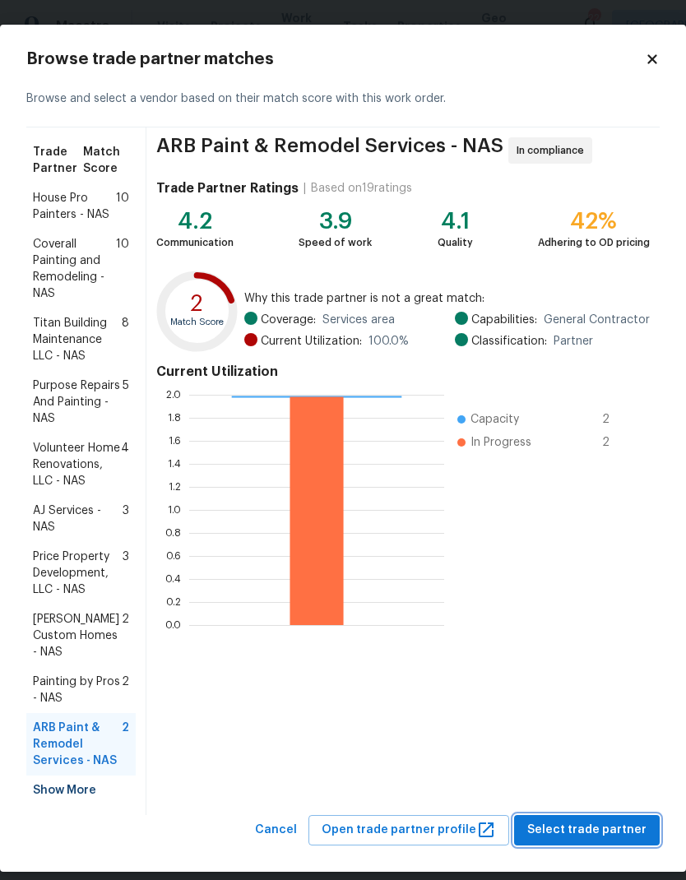
click at [610, 820] on span "Select trade partner" at bounding box center [586, 830] width 119 height 21
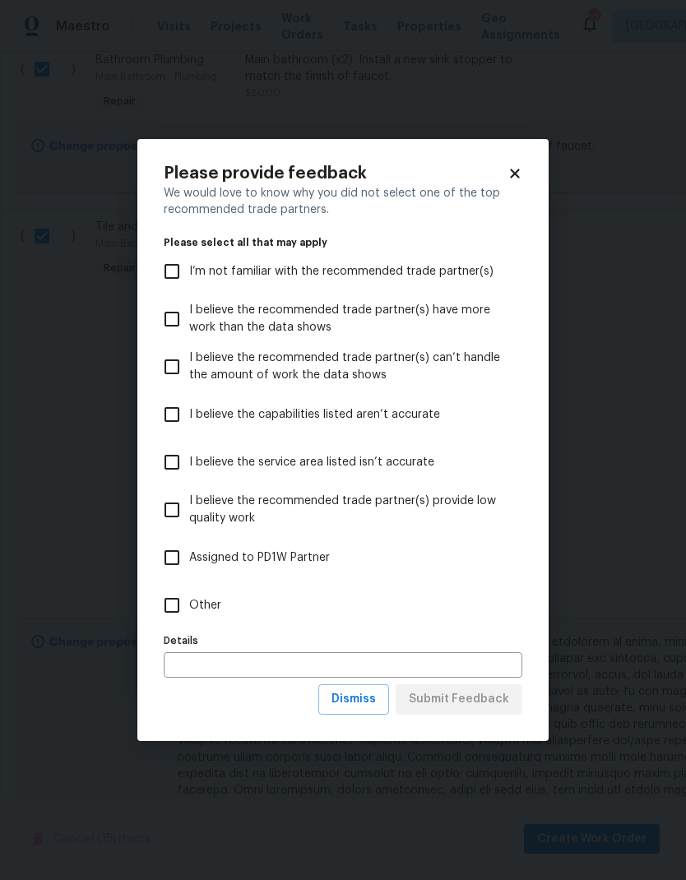
click at [176, 606] on input "Other" at bounding box center [172, 605] width 35 height 35
checkbox input "true"
click at [439, 688] on button "Submit Feedback" at bounding box center [459, 700] width 127 height 30
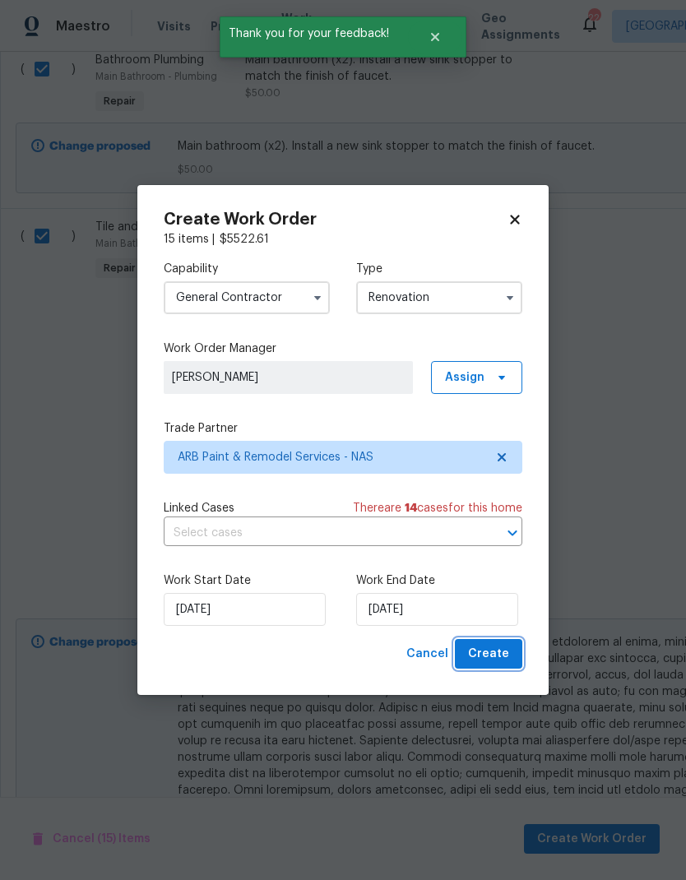
click at [494, 652] on span "Create" at bounding box center [488, 654] width 41 height 21
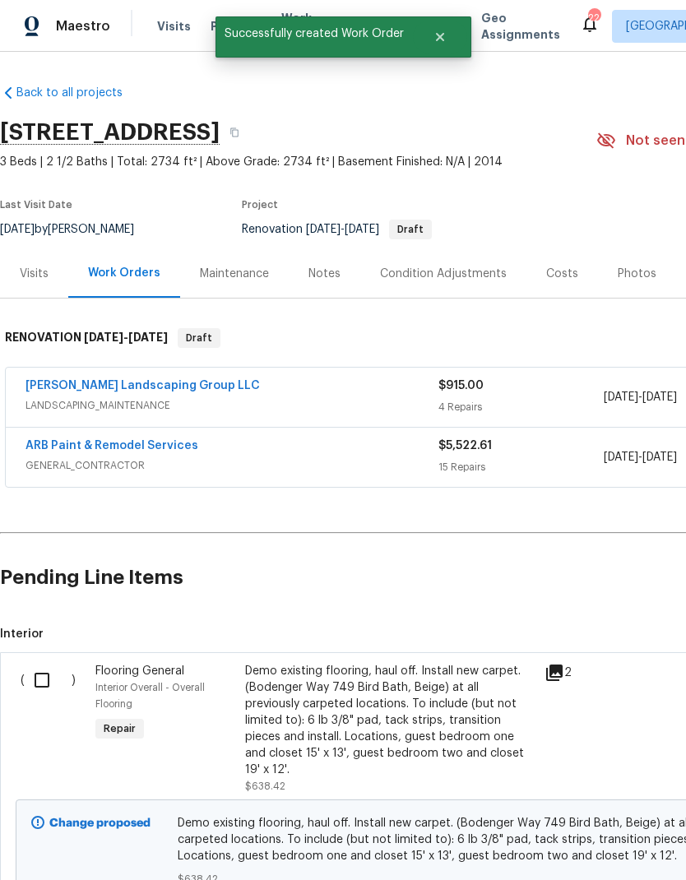
click at [39, 675] on input "checkbox" at bounding box center [48, 680] width 47 height 35
checkbox input "true"
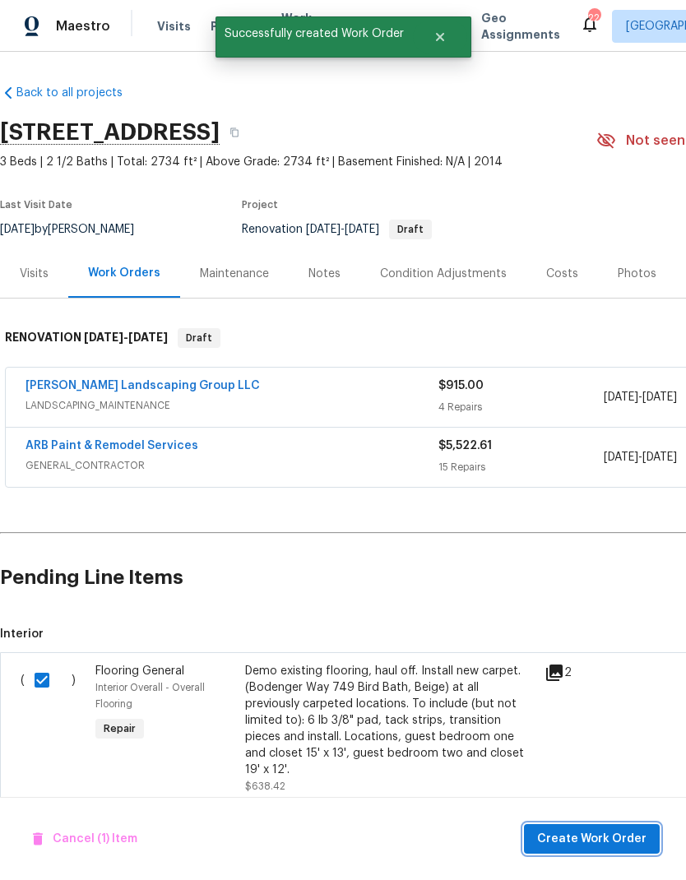
click at [571, 837] on span "Create Work Order" at bounding box center [591, 839] width 109 height 21
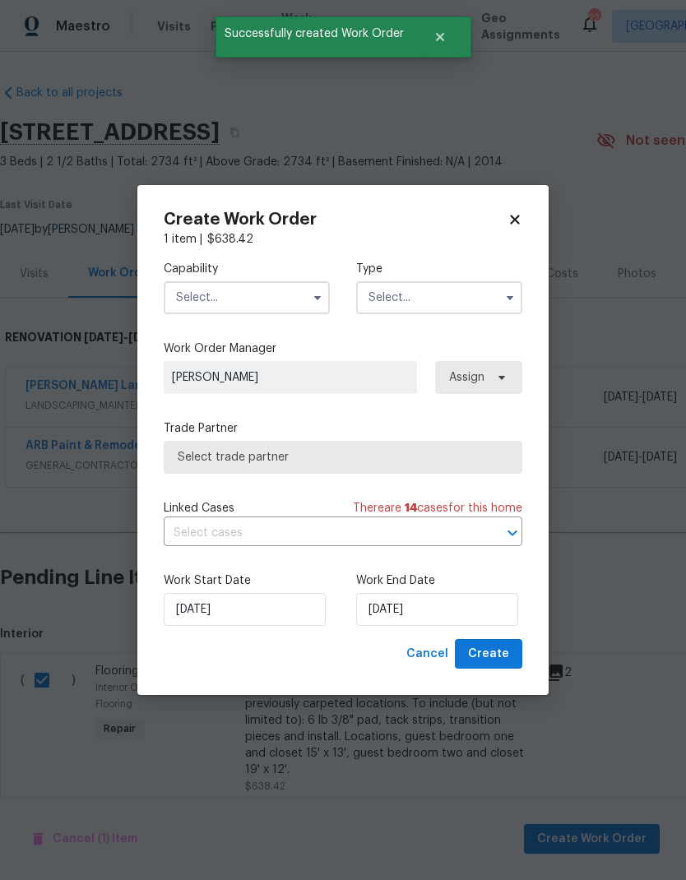
click at [204, 302] on input "text" at bounding box center [247, 297] width 166 height 33
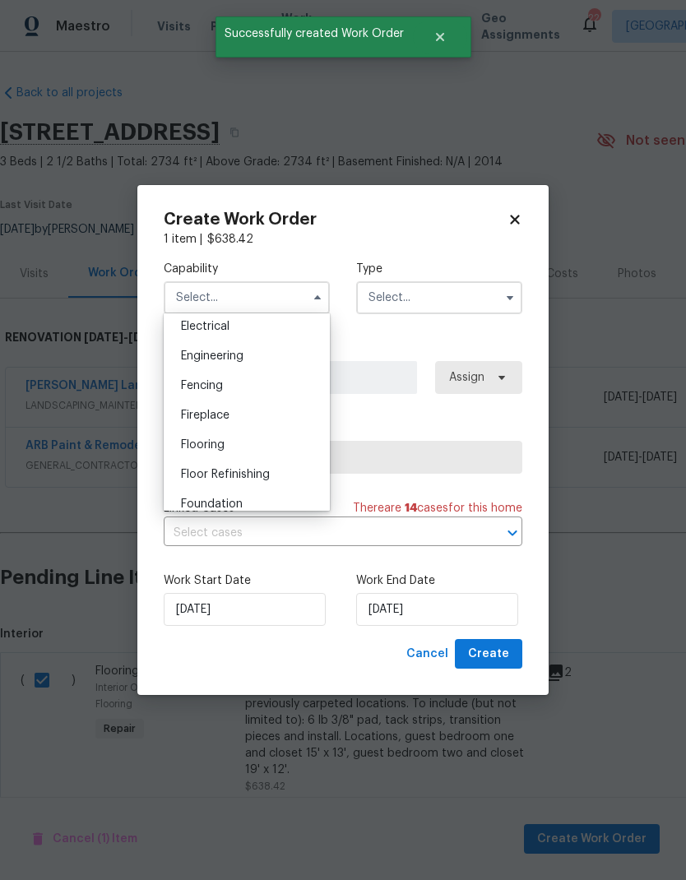
click at [195, 444] on span "Flooring" at bounding box center [203, 445] width 44 height 12
type input "Flooring"
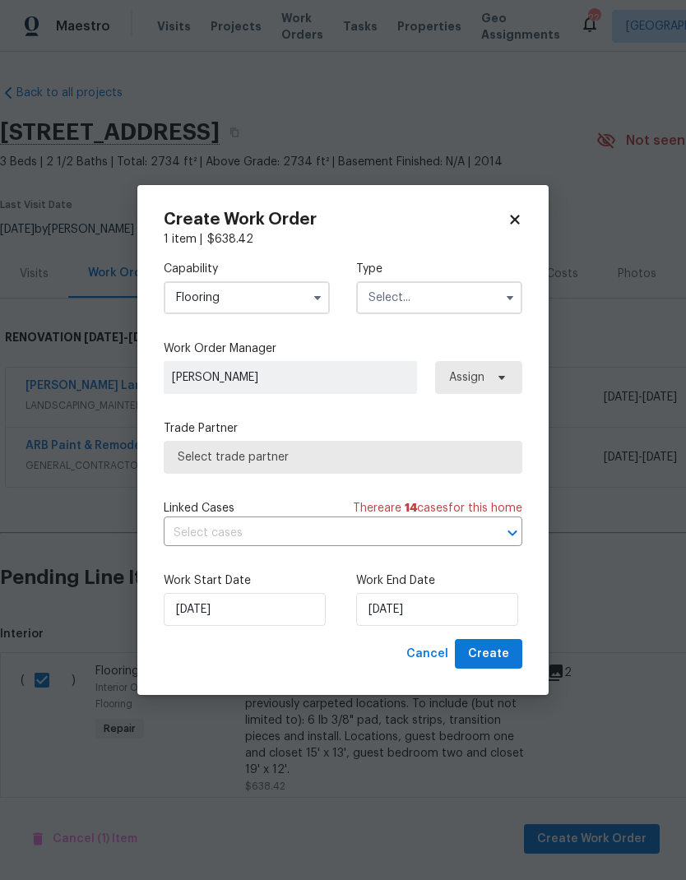
click at [409, 288] on input "text" at bounding box center [439, 297] width 166 height 33
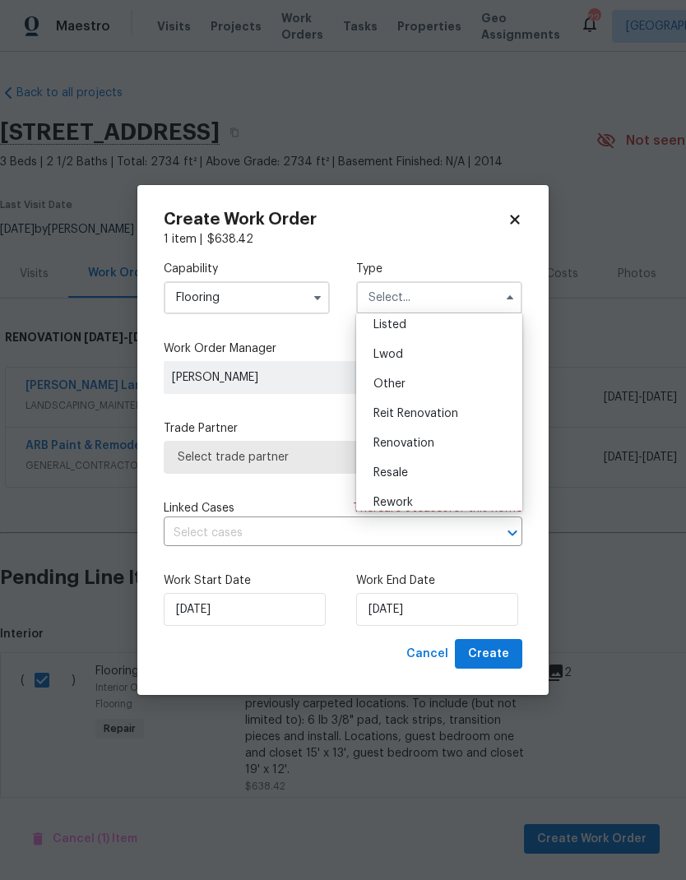
click at [389, 440] on span "Renovation" at bounding box center [404, 444] width 61 height 12
type input "Renovation"
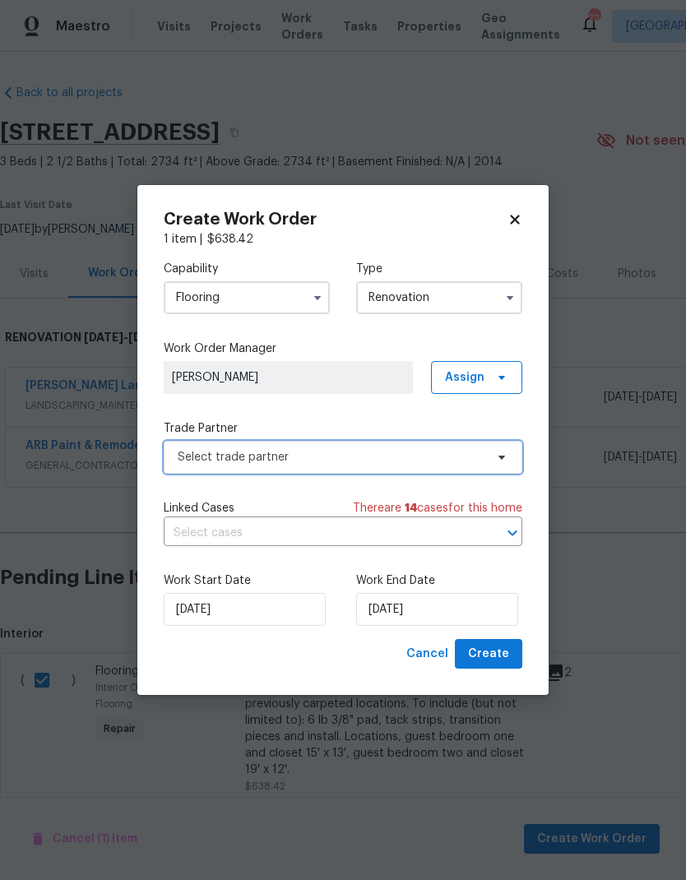
click at [188, 458] on span "Select trade partner" at bounding box center [331, 457] width 307 height 16
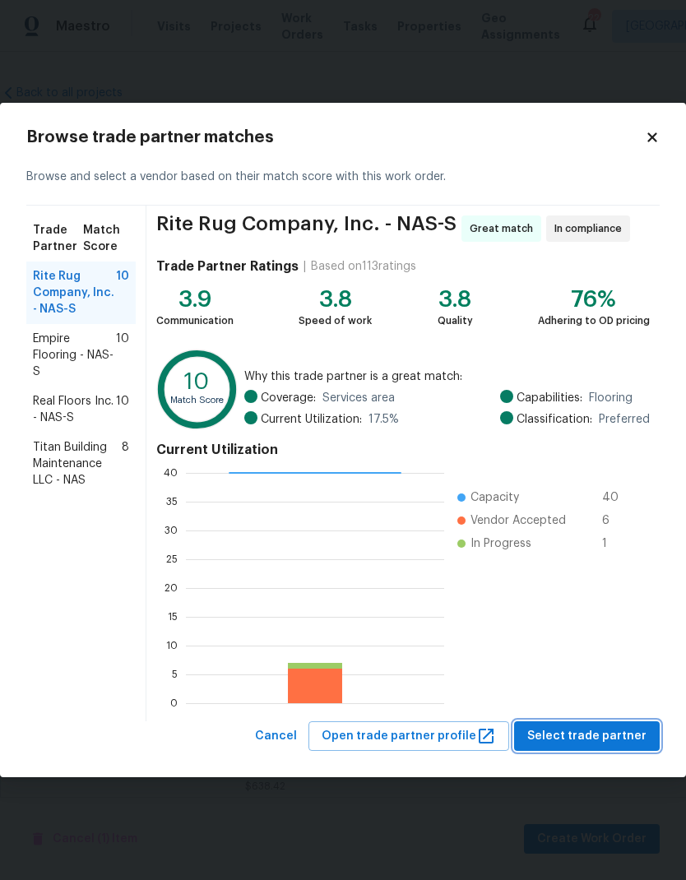
click at [537, 738] on span "Select trade partner" at bounding box center [586, 737] width 119 height 21
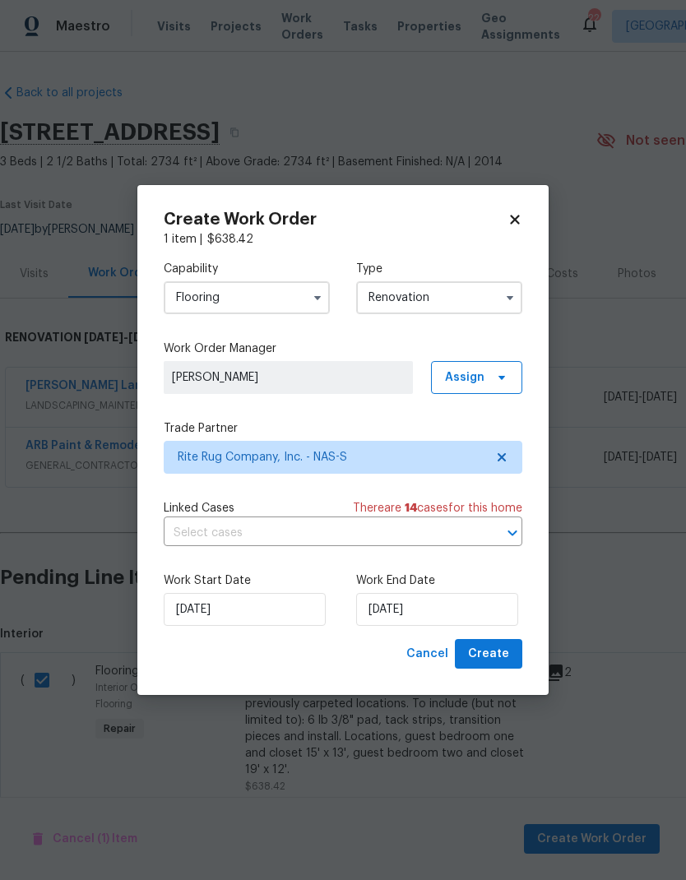
click at [191, 297] on input "Flooring" at bounding box center [247, 297] width 166 height 33
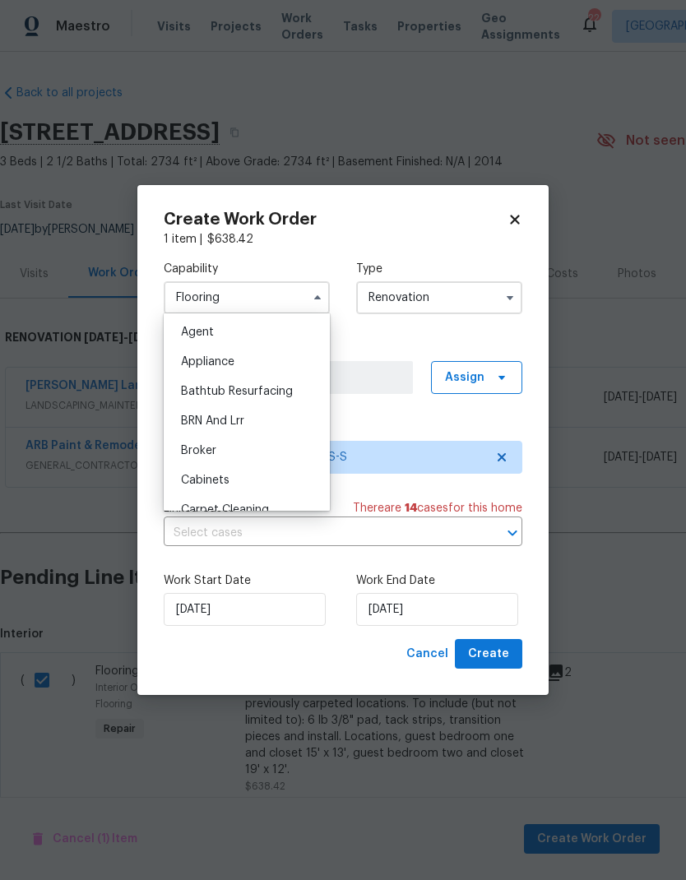
click at [380, 357] on div "Work Order Manager Eric Ovalle Assign" at bounding box center [343, 367] width 359 height 53
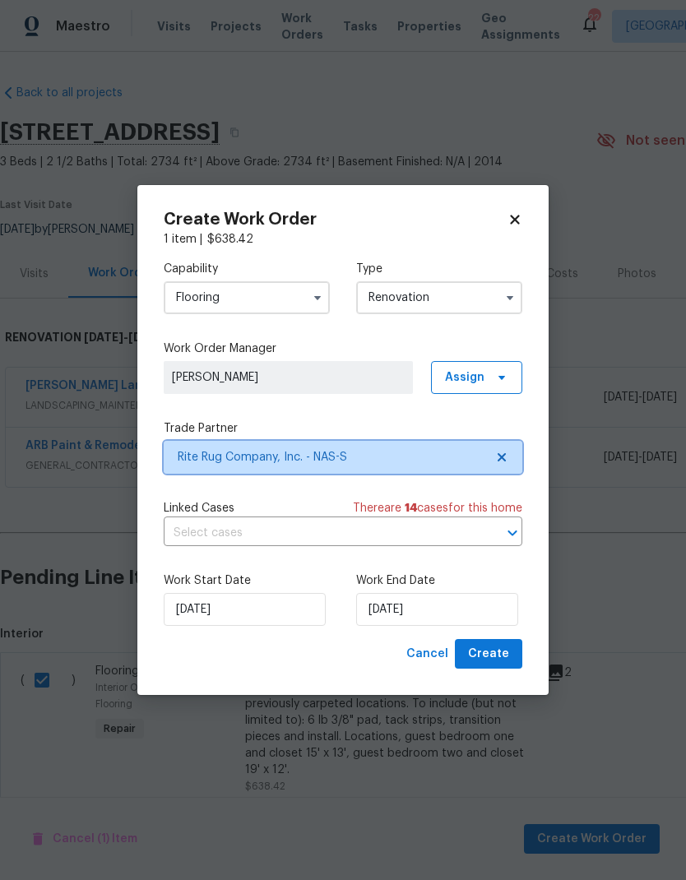
click at [202, 454] on span "Rite Rug Company, Inc. - NAS-S" at bounding box center [331, 457] width 307 height 16
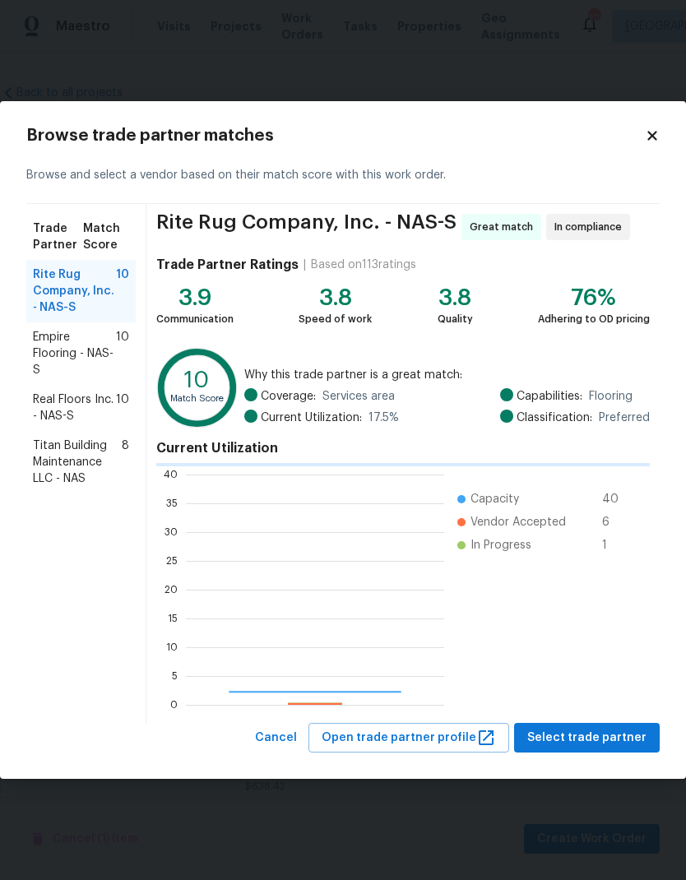
scroll to position [230, 258]
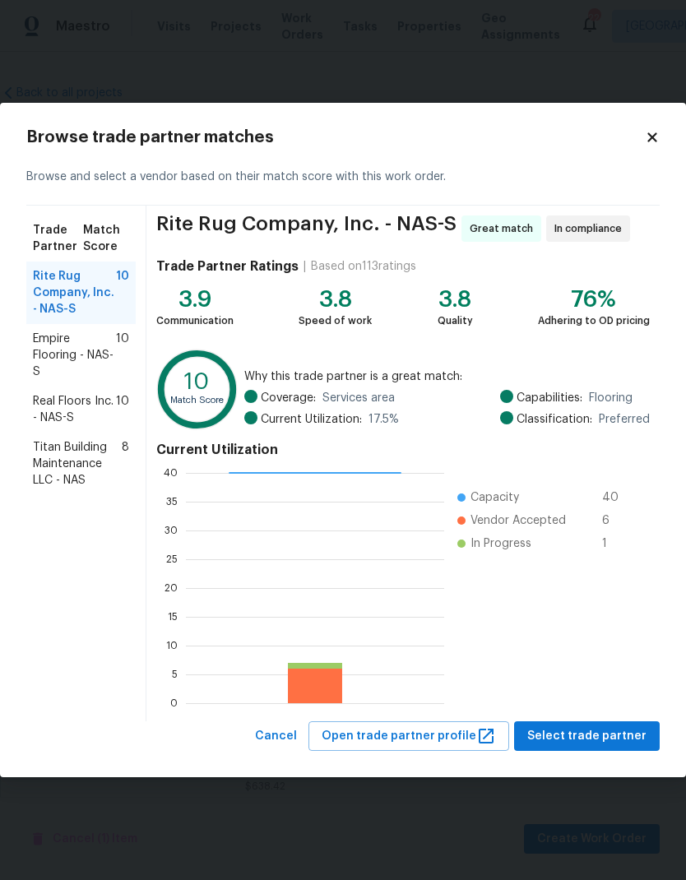
click at [68, 397] on span "Real Floors Inc. - NAS-S" at bounding box center [74, 409] width 83 height 33
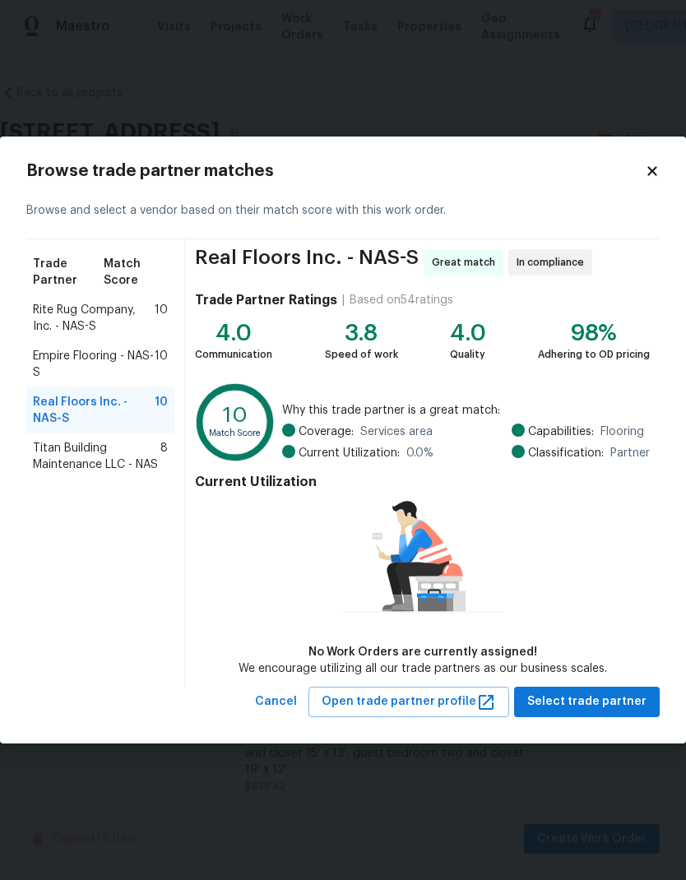
click at [568, 659] on div "No Work Orders are currently assigned!" at bounding box center [423, 652] width 369 height 16
click at [564, 699] on span "Select trade partner" at bounding box center [586, 702] width 119 height 21
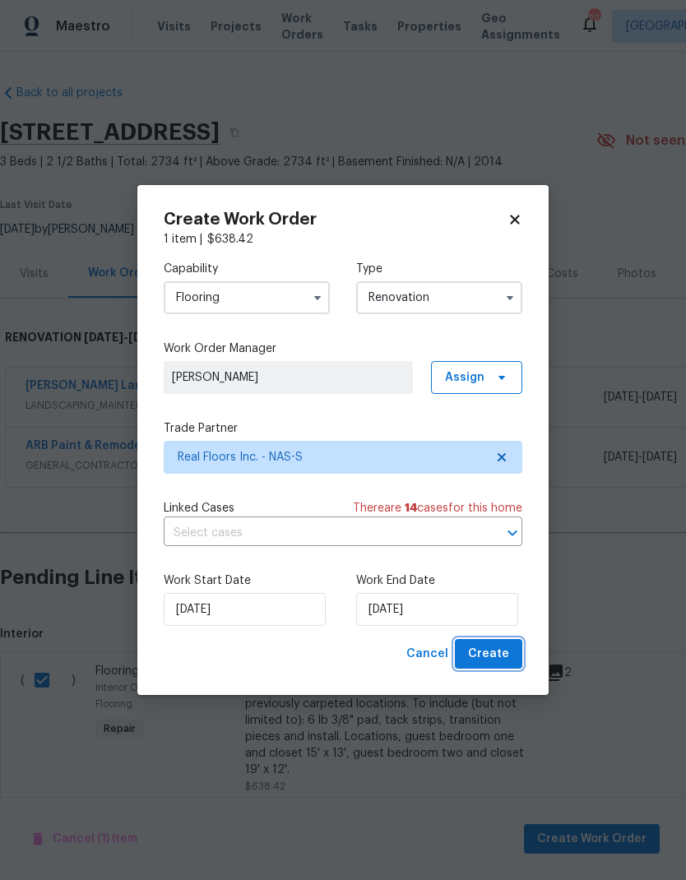
click at [492, 653] on span "Create" at bounding box center [488, 654] width 41 height 21
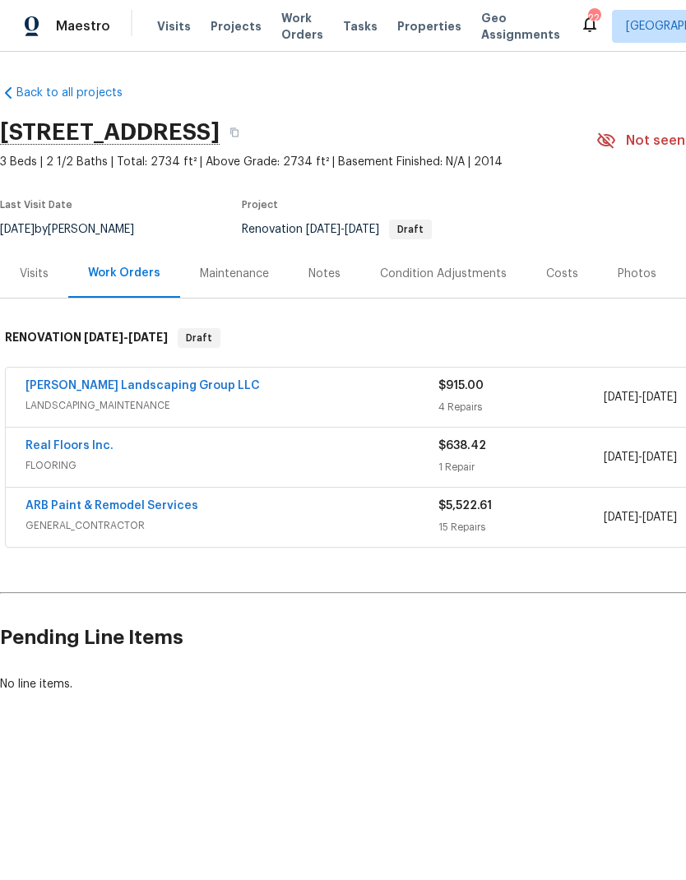
scroll to position [0, 0]
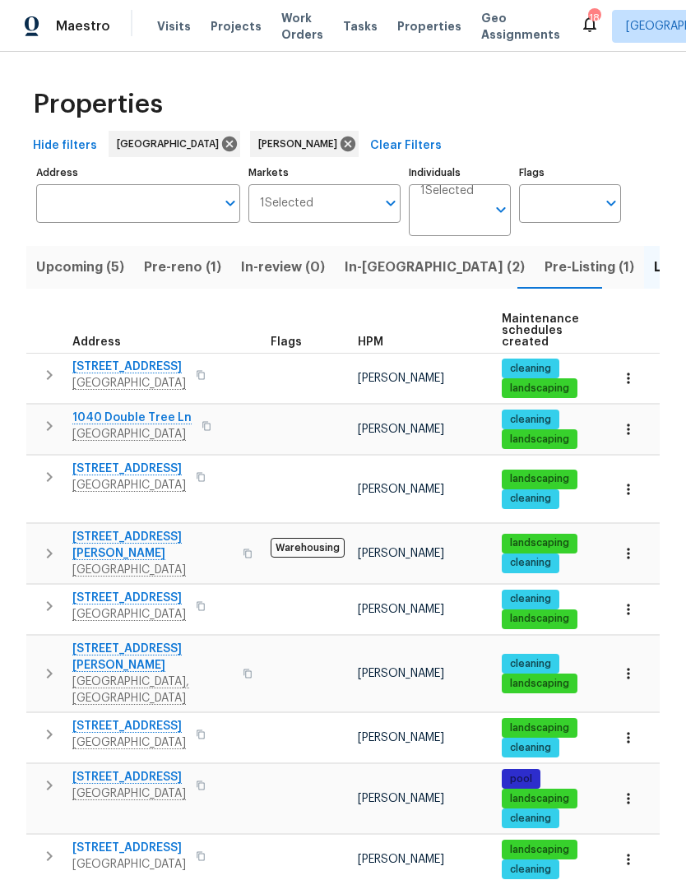
scroll to position [160, 0]
